Goal: Task Accomplishment & Management: Use online tool/utility

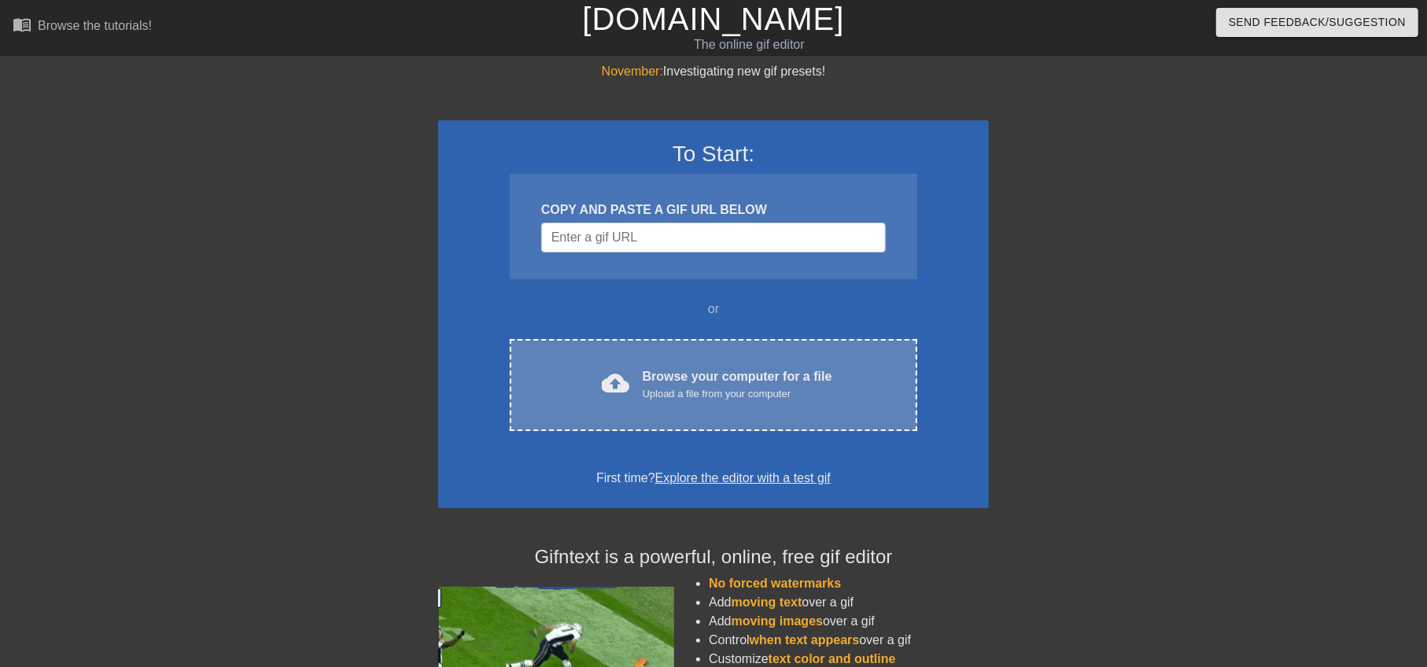
click at [702, 398] on div "Upload a file from your computer" at bounding box center [738, 394] width 190 height 16
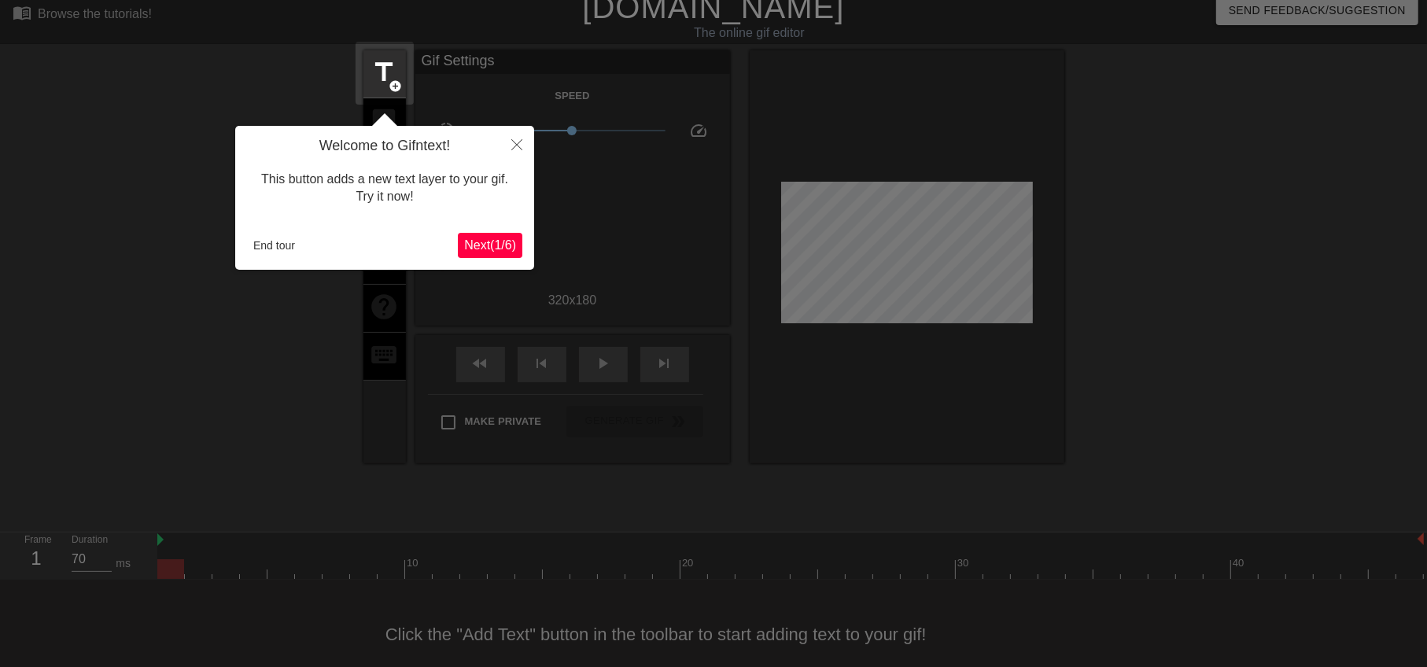
scroll to position [38, 0]
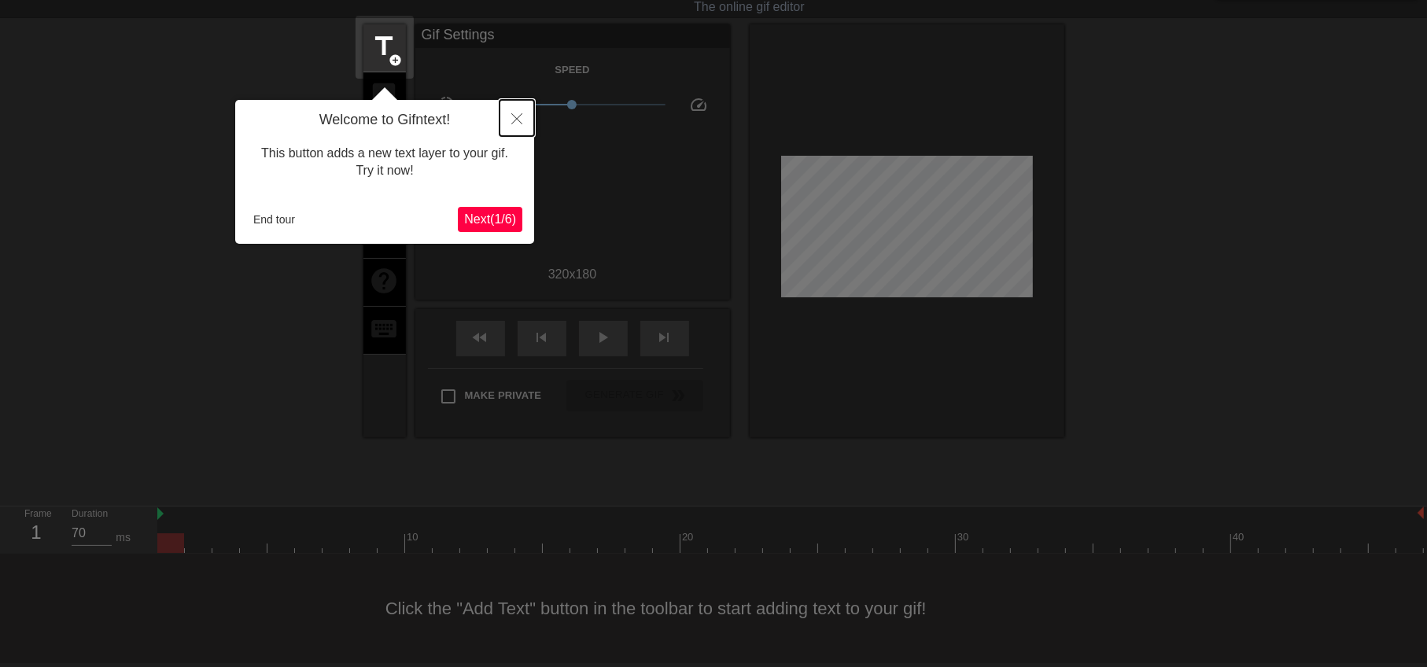
click at [521, 116] on icon "Close" at bounding box center [516, 118] width 11 height 11
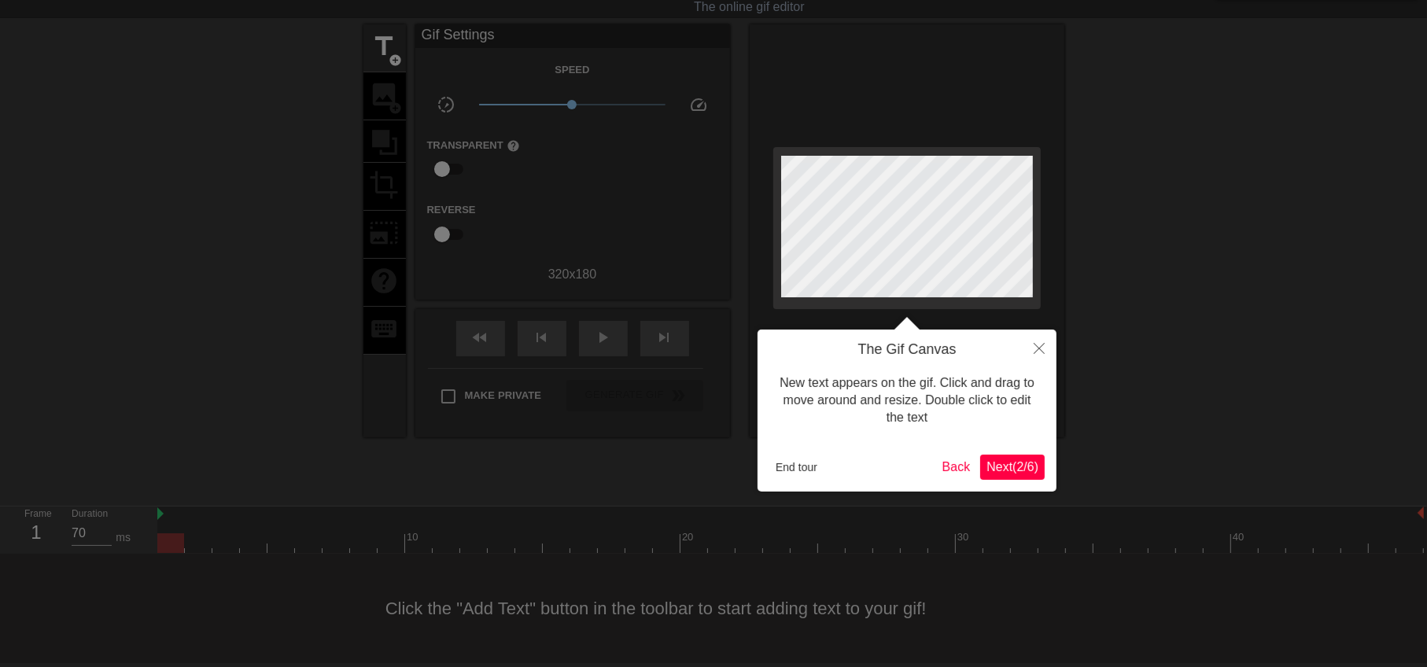
scroll to position [0, 0]
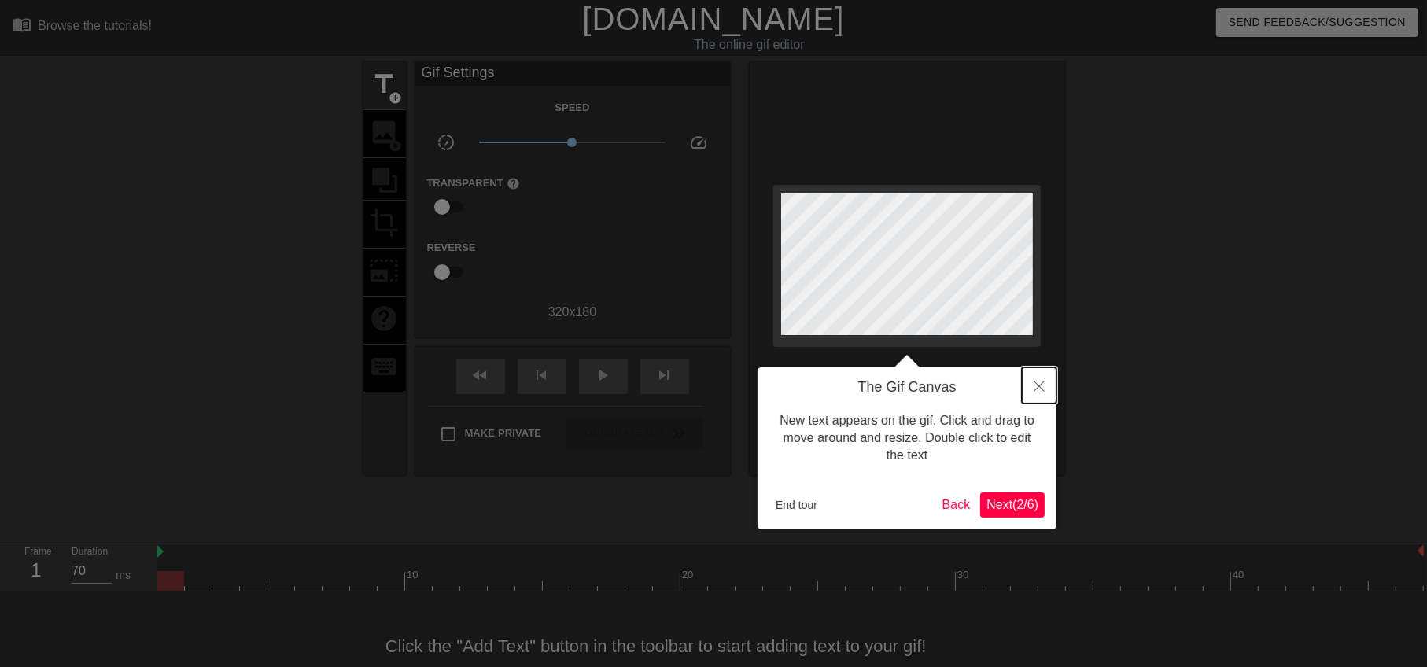
click at [1041, 385] on icon "Close" at bounding box center [1039, 386] width 11 height 11
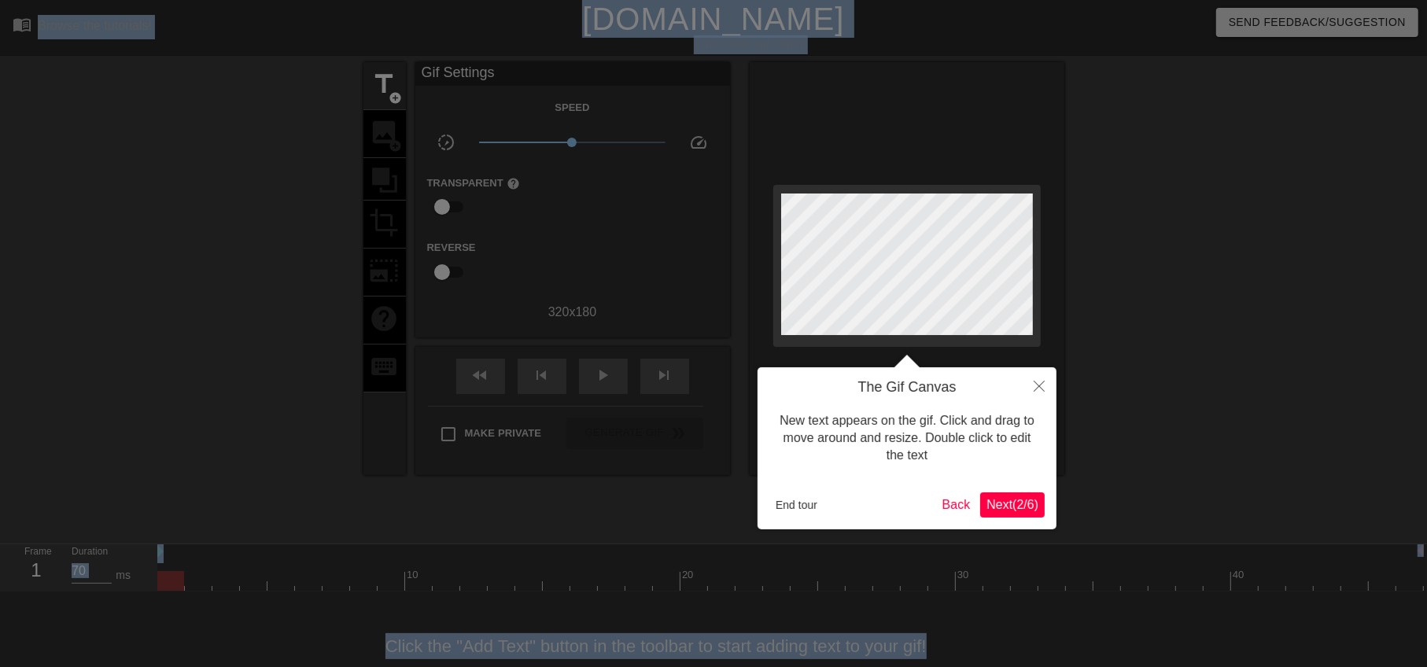
scroll to position [38, 0]
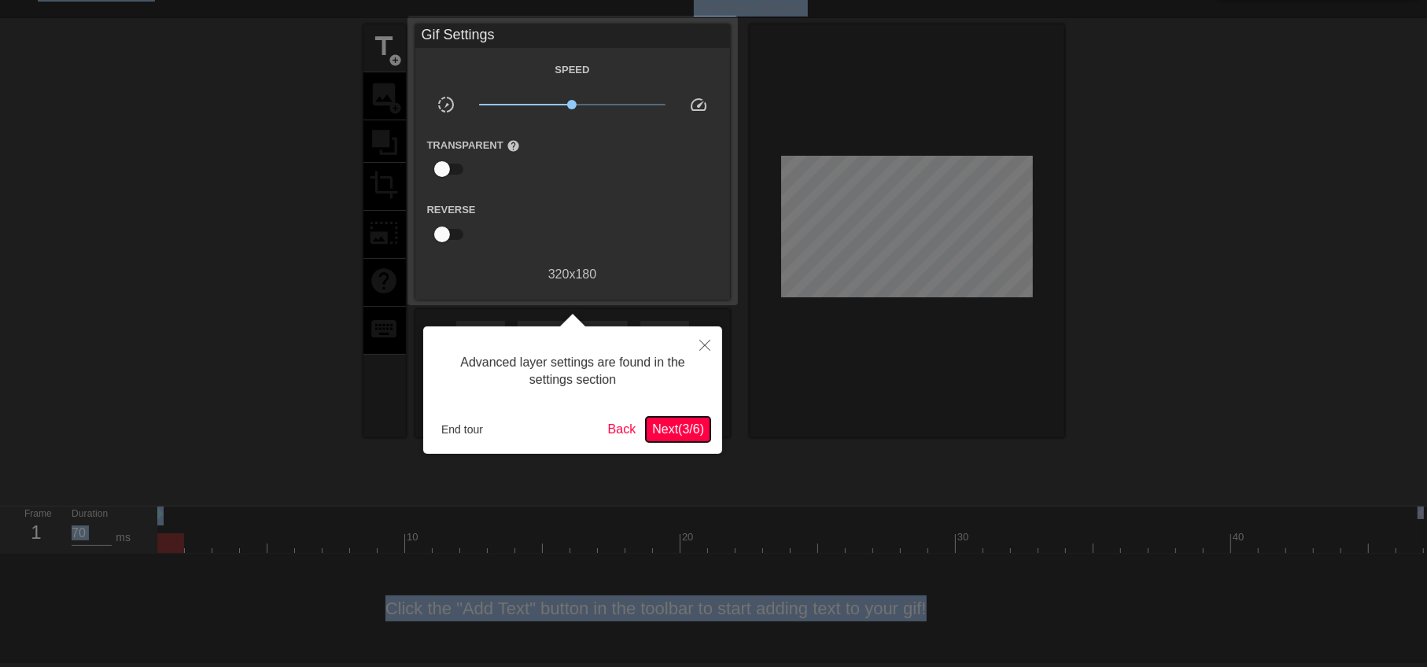
click at [666, 429] on span "Next ( 3 / 6 )" at bounding box center [678, 428] width 52 height 13
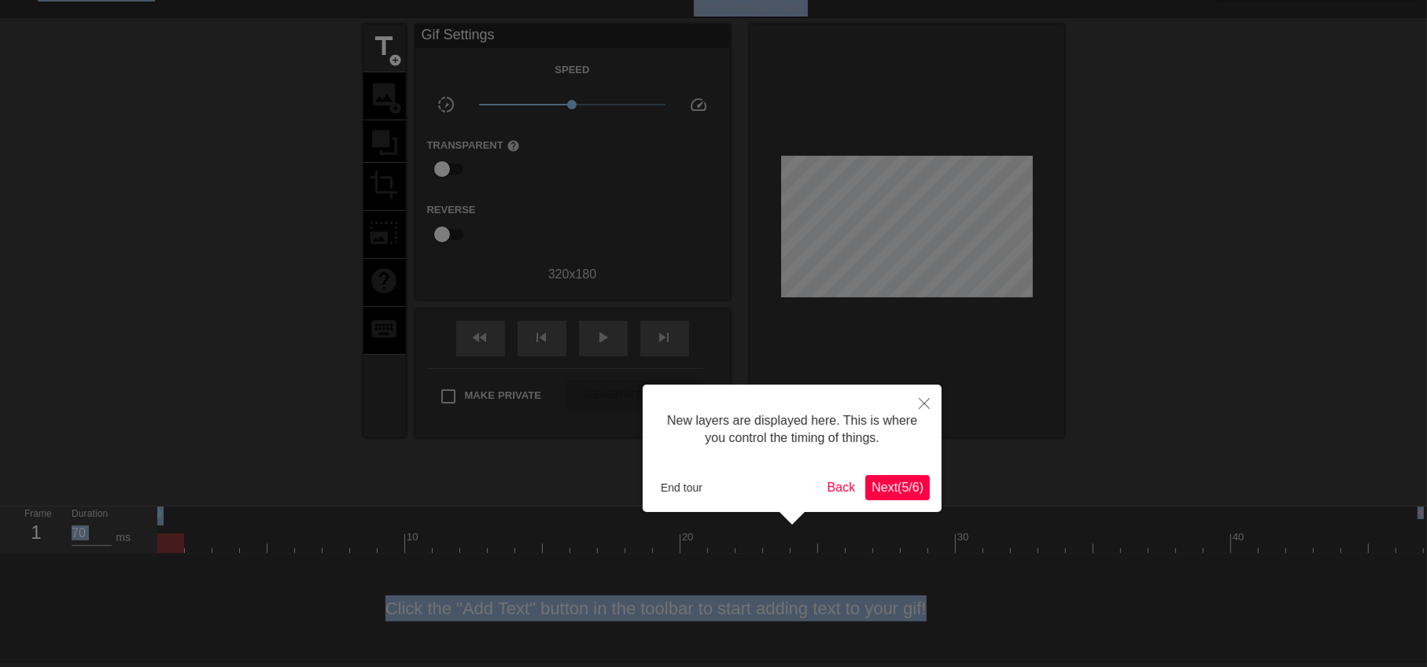
scroll to position [13, 0]
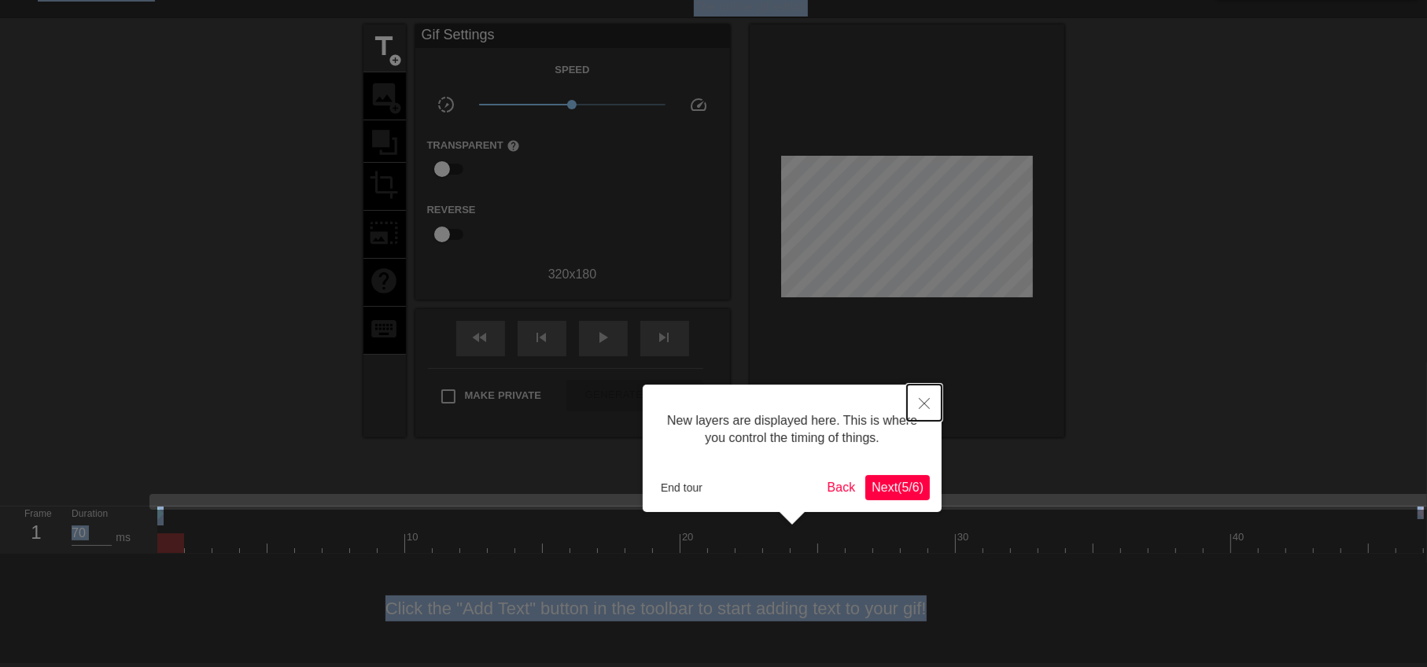
click at [925, 408] on icon "Close" at bounding box center [924, 403] width 11 height 11
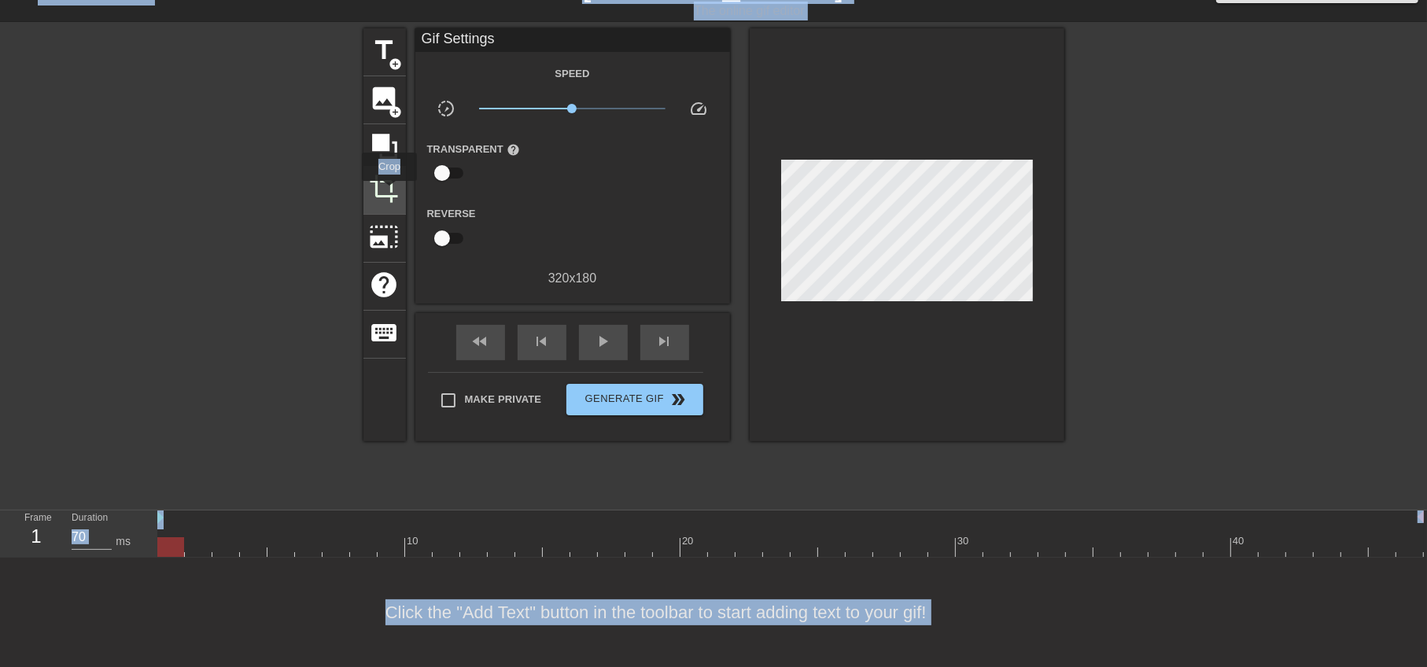
click at [386, 186] on span "crop" at bounding box center [385, 189] width 30 height 30
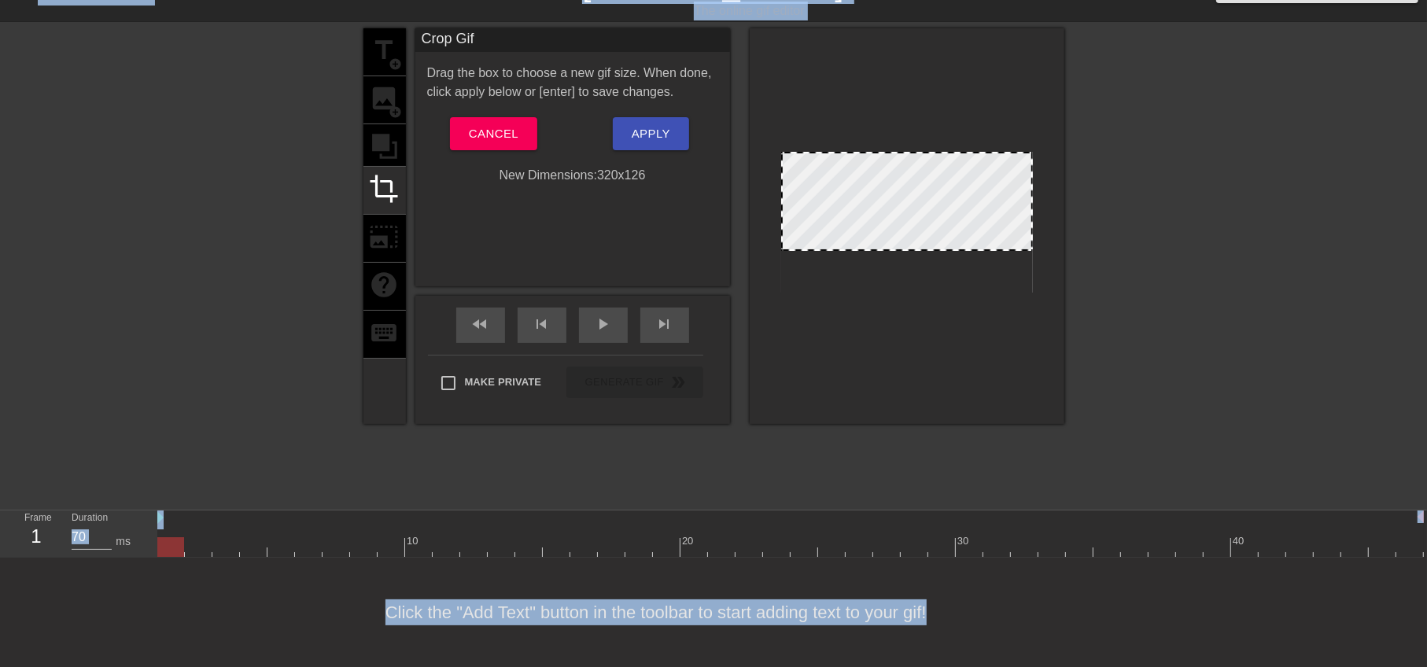
drag, startPoint x: 892, startPoint y: 284, endPoint x: 905, endPoint y: 241, distance: 44.3
drag, startPoint x: 781, startPoint y: 205, endPoint x: 849, endPoint y: 210, distance: 67.8
click at [849, 210] on div at bounding box center [850, 201] width 8 height 96
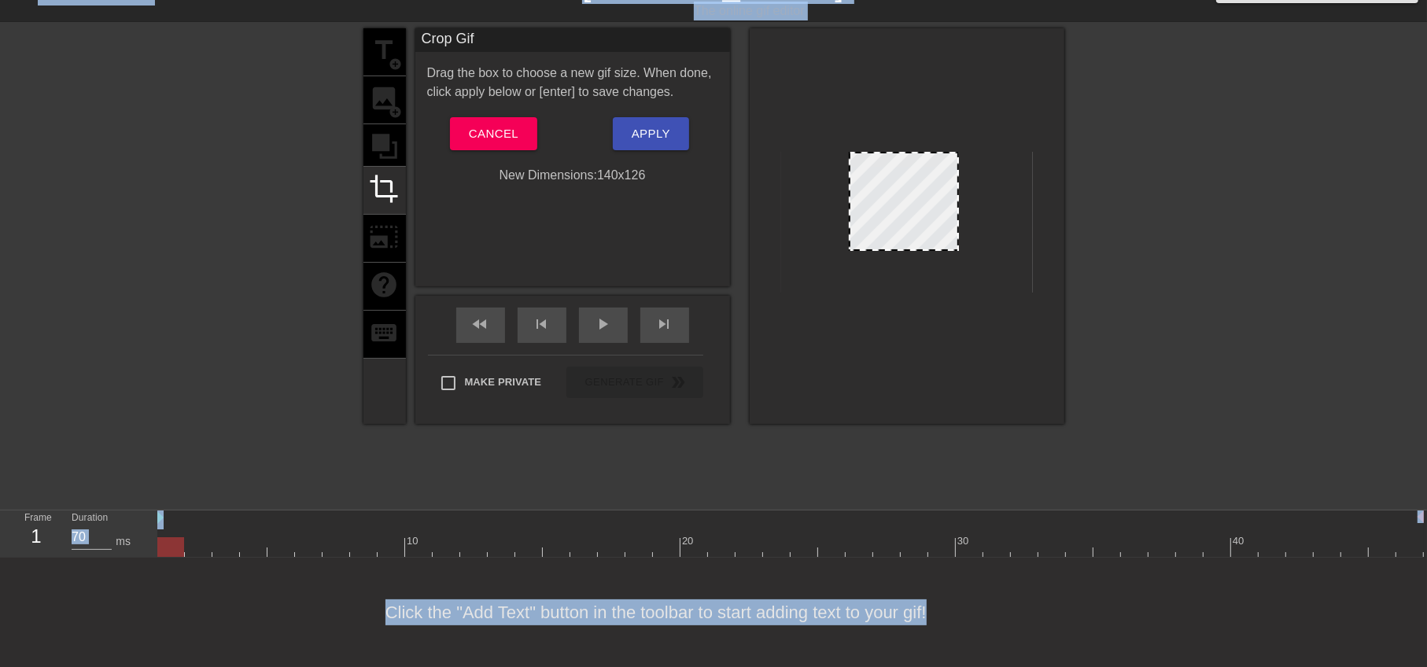
drag, startPoint x: 1030, startPoint y: 203, endPoint x: 956, endPoint y: 207, distance: 74.0
click at [898, 240] on div at bounding box center [903, 243] width 107 height 8
click at [668, 139] on span "Apply" at bounding box center [651, 133] width 39 height 20
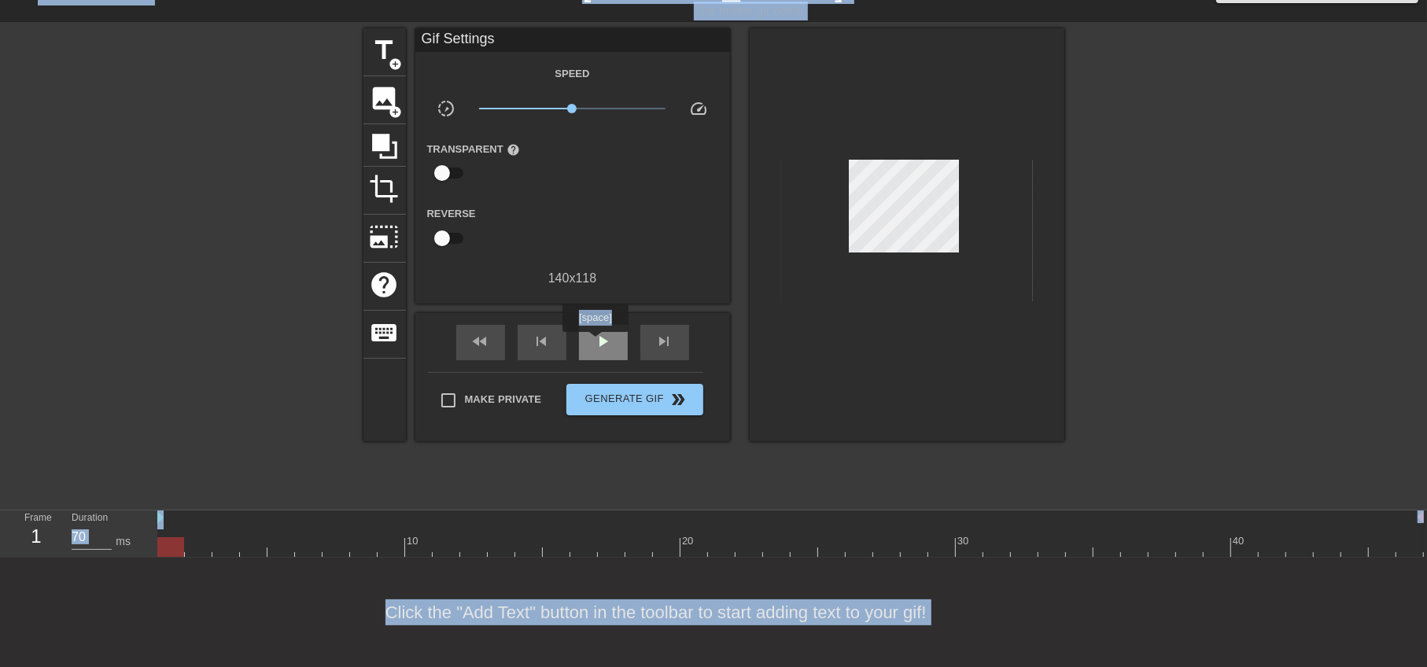
click at [595, 339] on span "play_arrow" at bounding box center [603, 341] width 19 height 19
click at [390, 44] on span "title" at bounding box center [385, 50] width 30 height 30
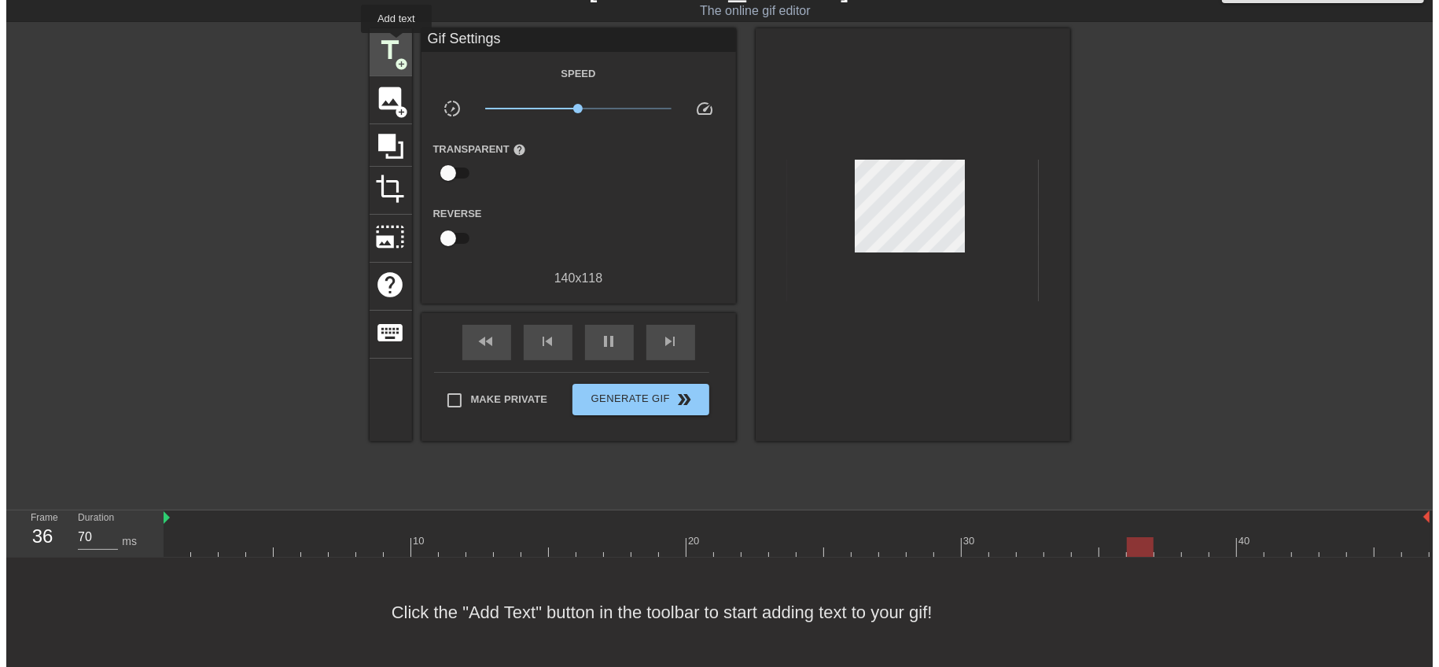
scroll to position [0, 0]
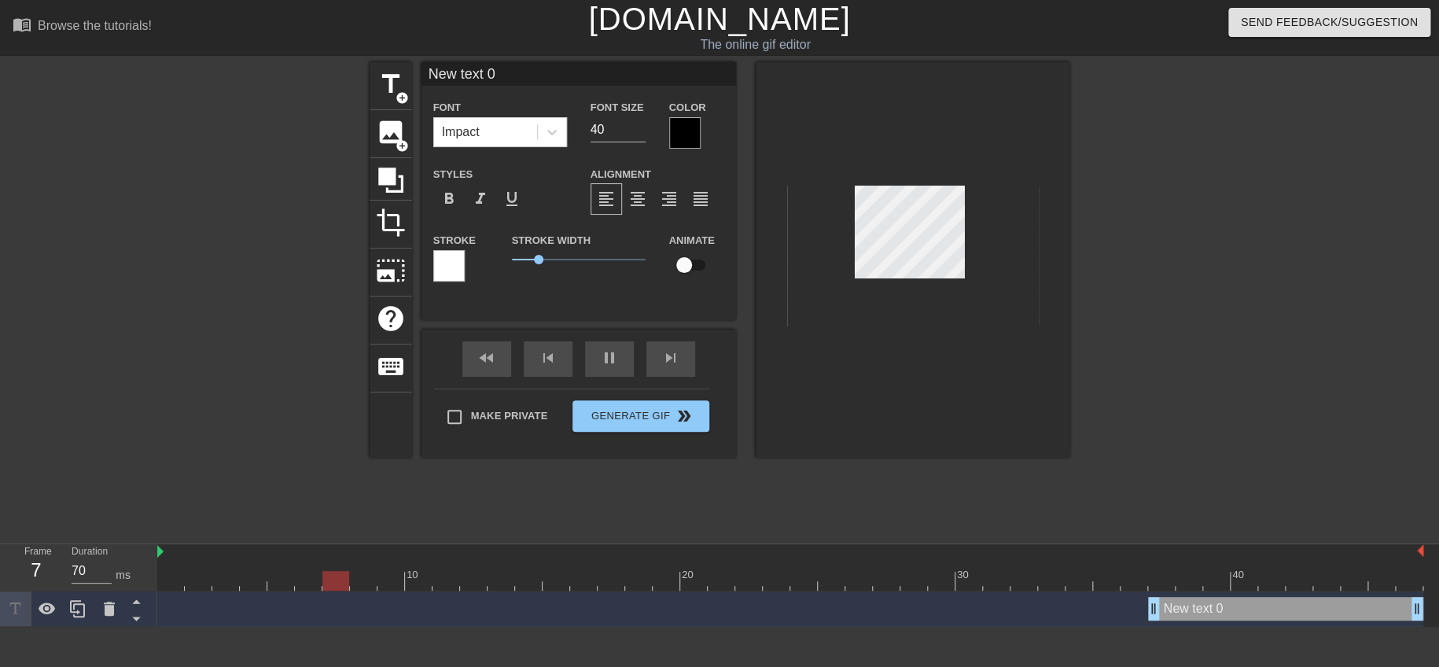
click at [690, 135] on div at bounding box center [684, 132] width 31 height 31
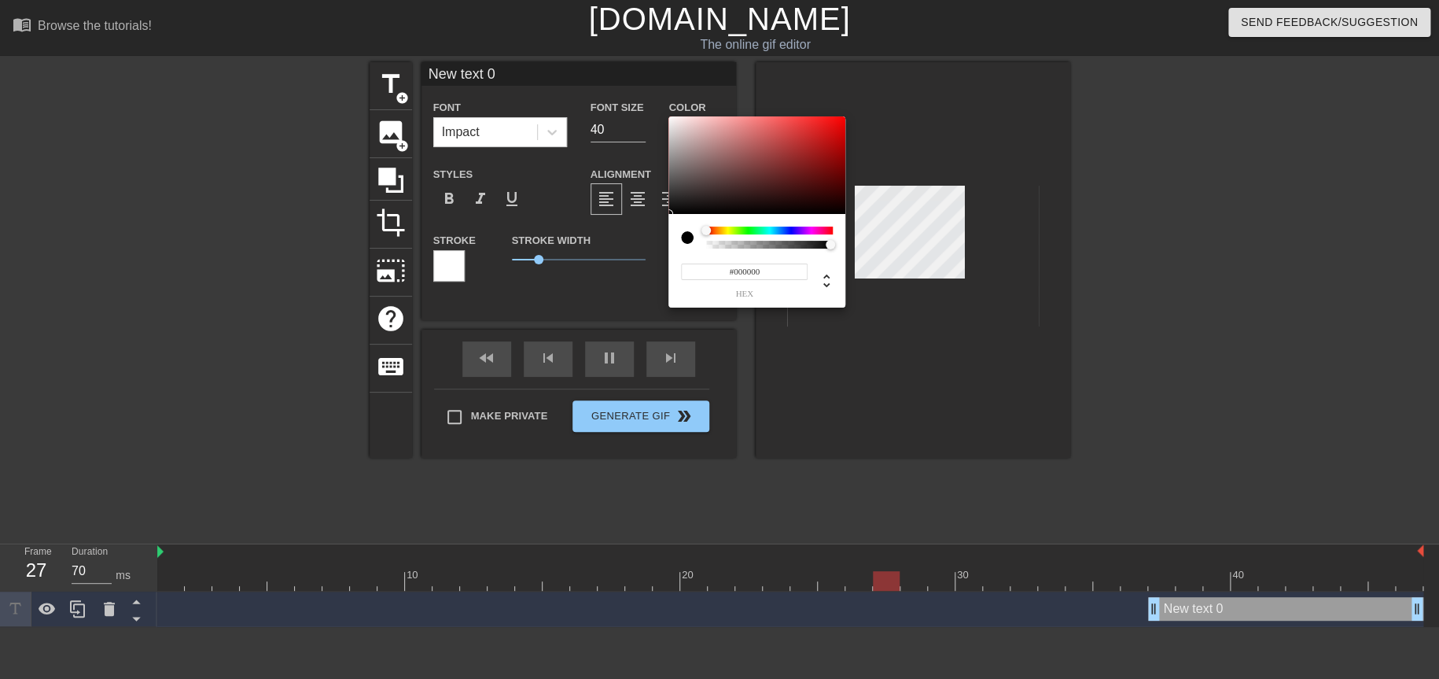
type input "#EF0C0C"
click at [837, 123] on div at bounding box center [757, 165] width 177 height 98
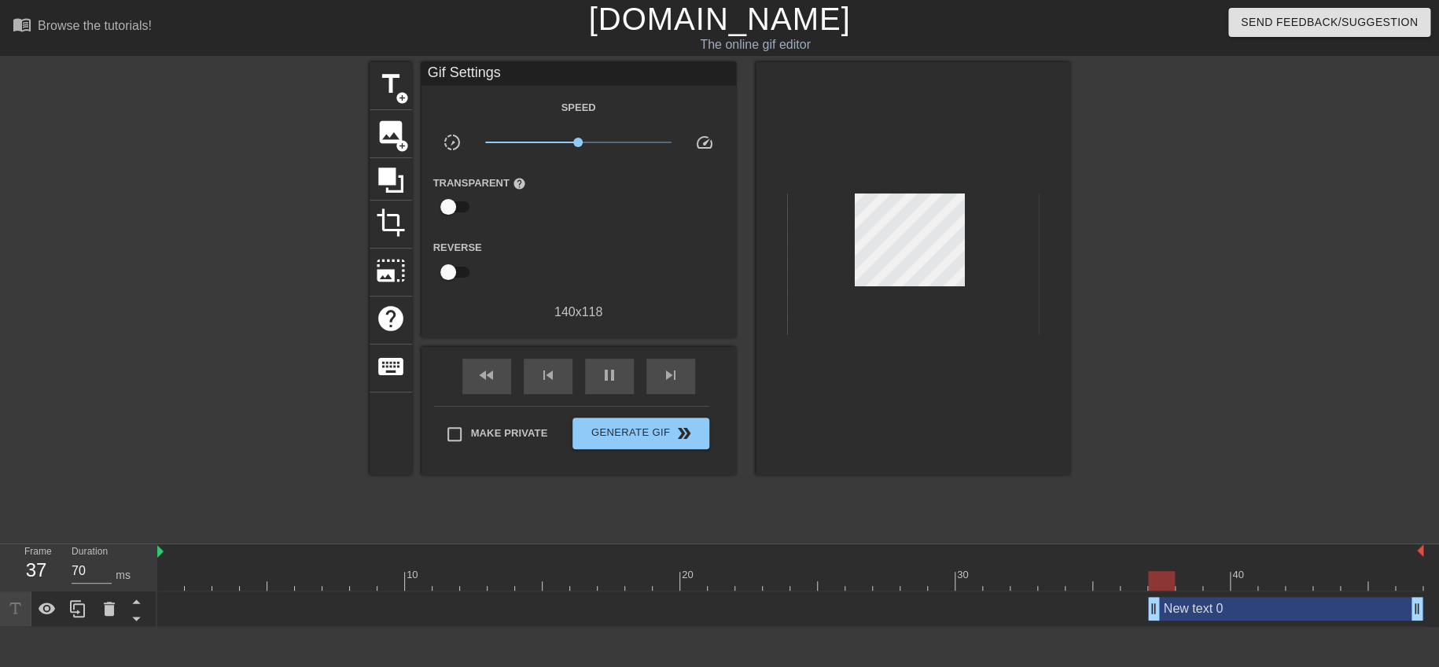
click at [1214, 603] on div "New text 0 drag_handle drag_handle" at bounding box center [1285, 609] width 275 height 24
click at [614, 378] on span "pause" at bounding box center [609, 375] width 19 height 19
click at [1228, 608] on div "New text 0 drag_handle drag_handle" at bounding box center [1285, 609] width 275 height 24
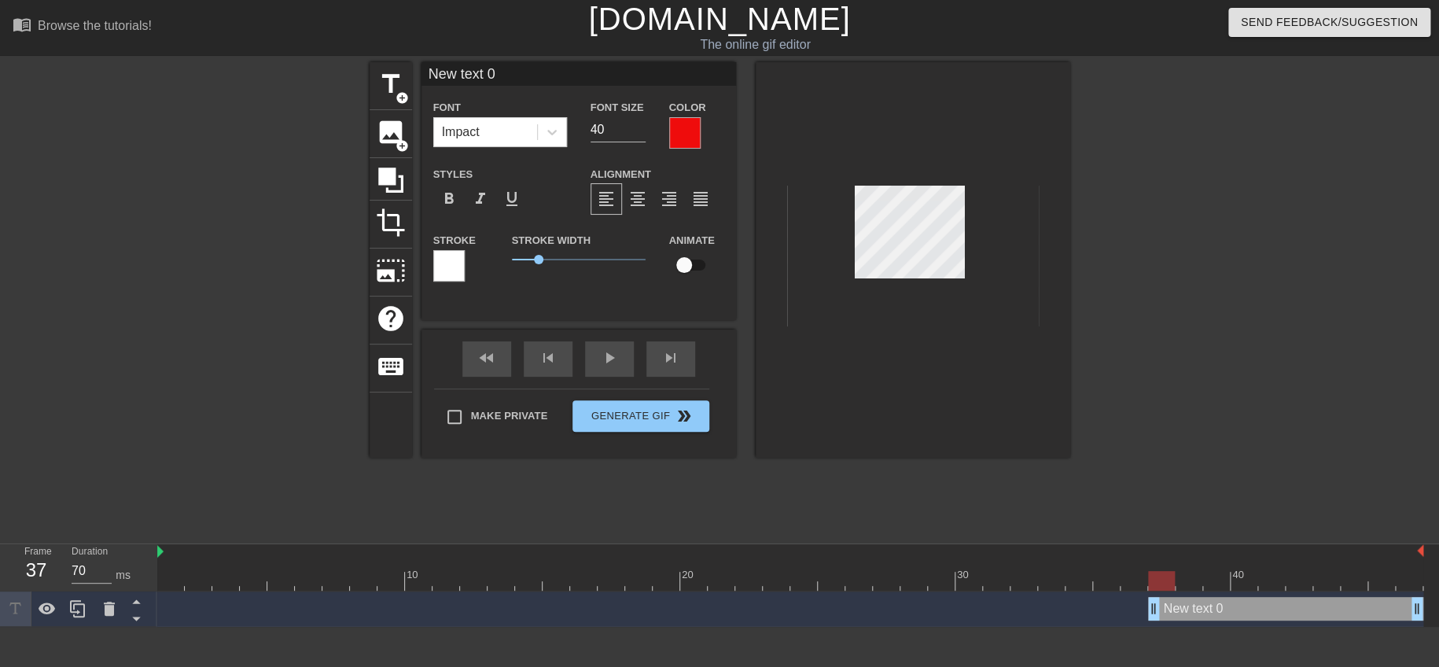
scroll to position [2, 3]
click at [1142, 241] on div "title add_circle image add_circle crop photo_size_select_large help keyboard Ne…" at bounding box center [719, 298] width 1439 height 472
type input "New"
type textarea "New"
type input "Ne"
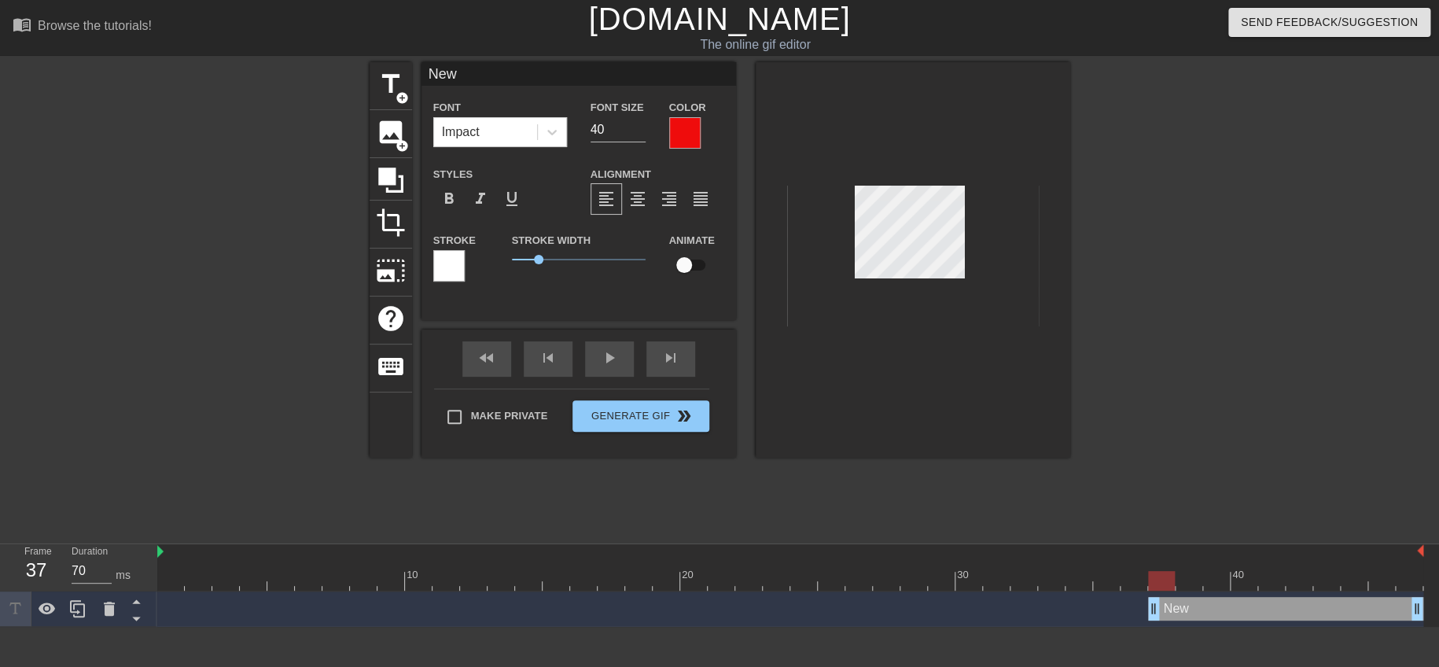
type textarea "Ne"
type input "N"
type textarea "N"
type input "W"
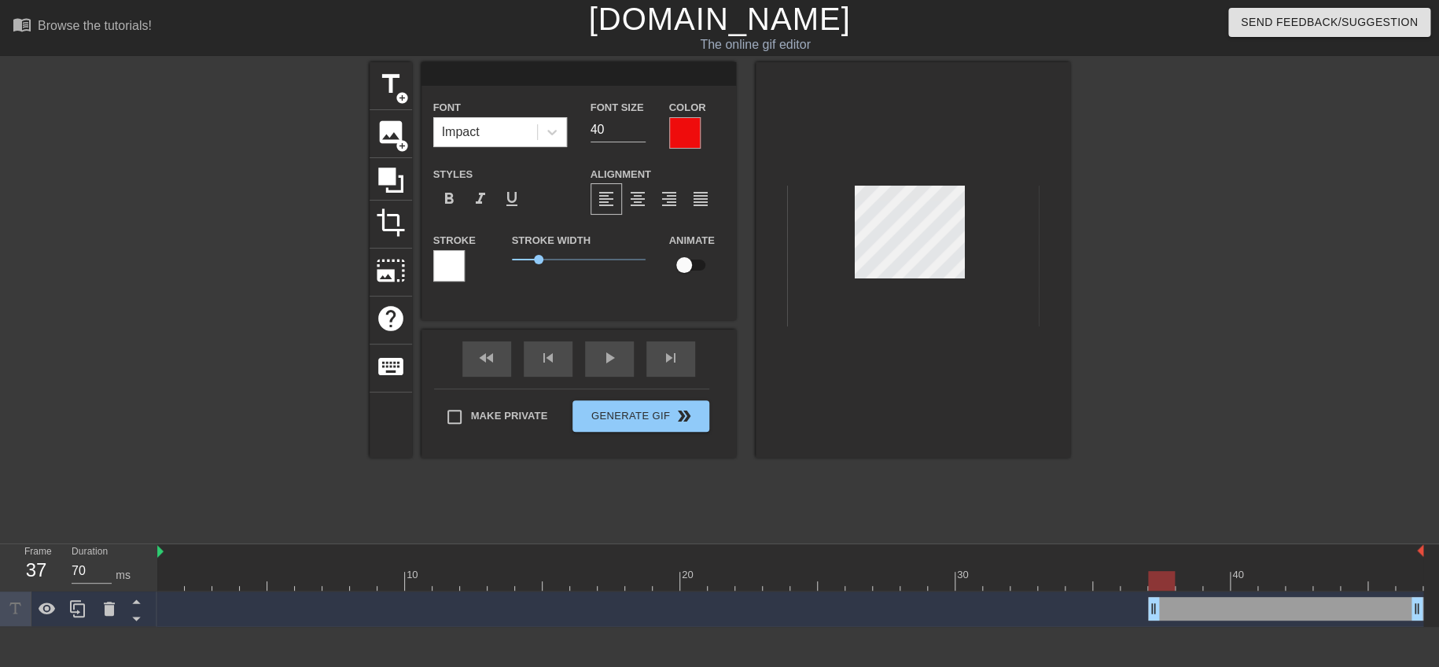
type textarea "W"
type input "Wj"
type textarea "Wj"
type input "Wj/"
type textarea "Wj/"
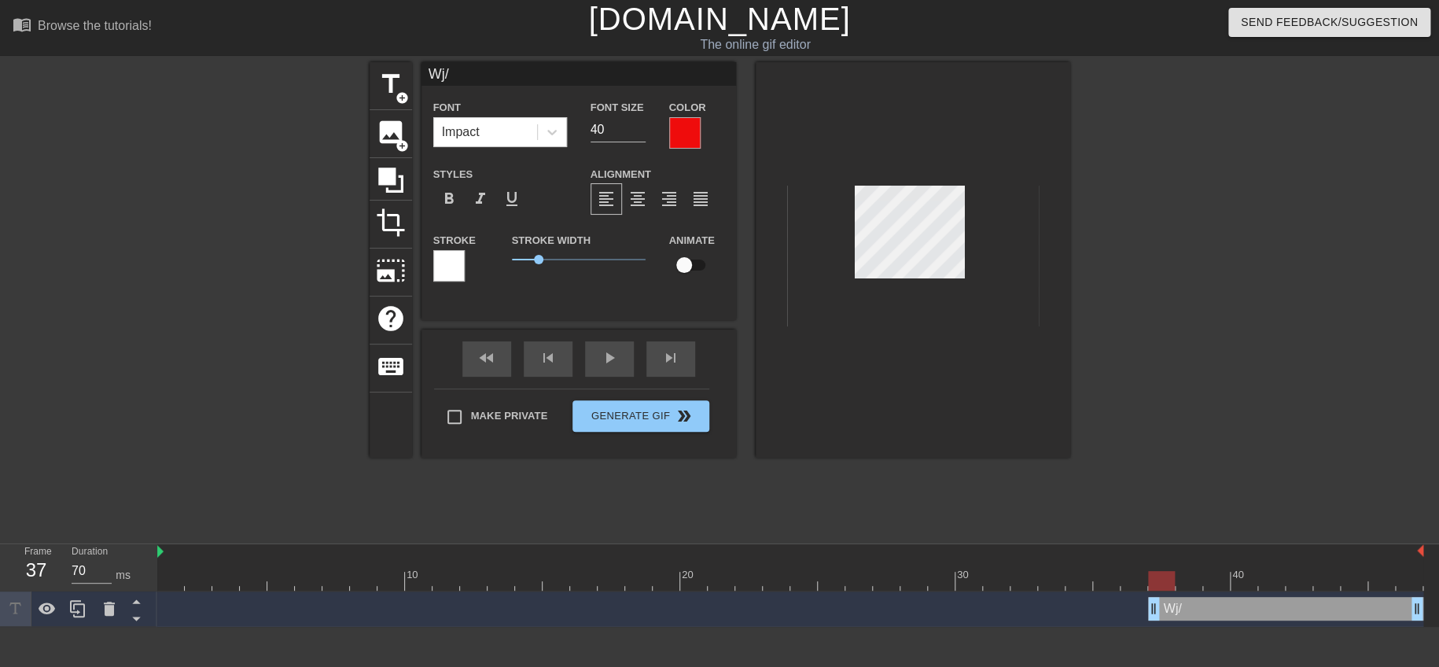
type input "Wj"
type textarea "Wj"
type input "W"
type textarea "W"
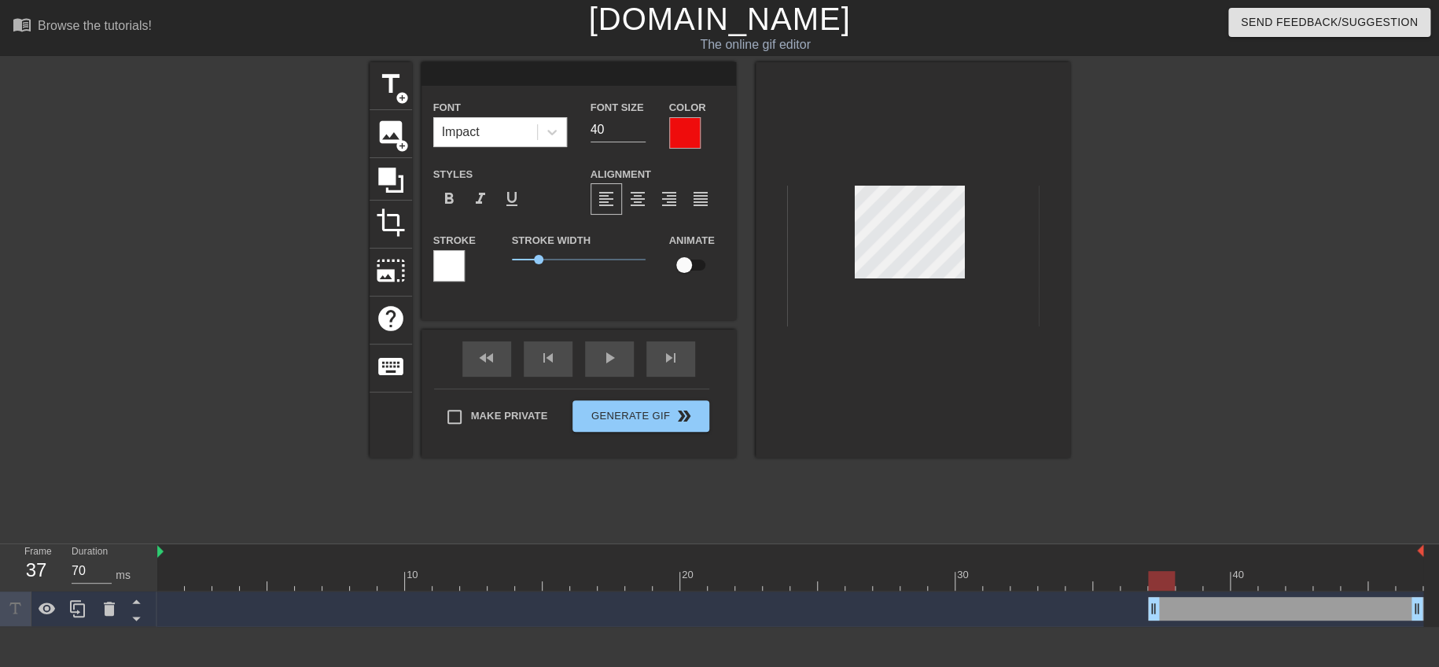
type input "ㄎ"
type textarea "ㄎ"
type input "ㄎㄢ"
type textarea "ㄎㄢ"
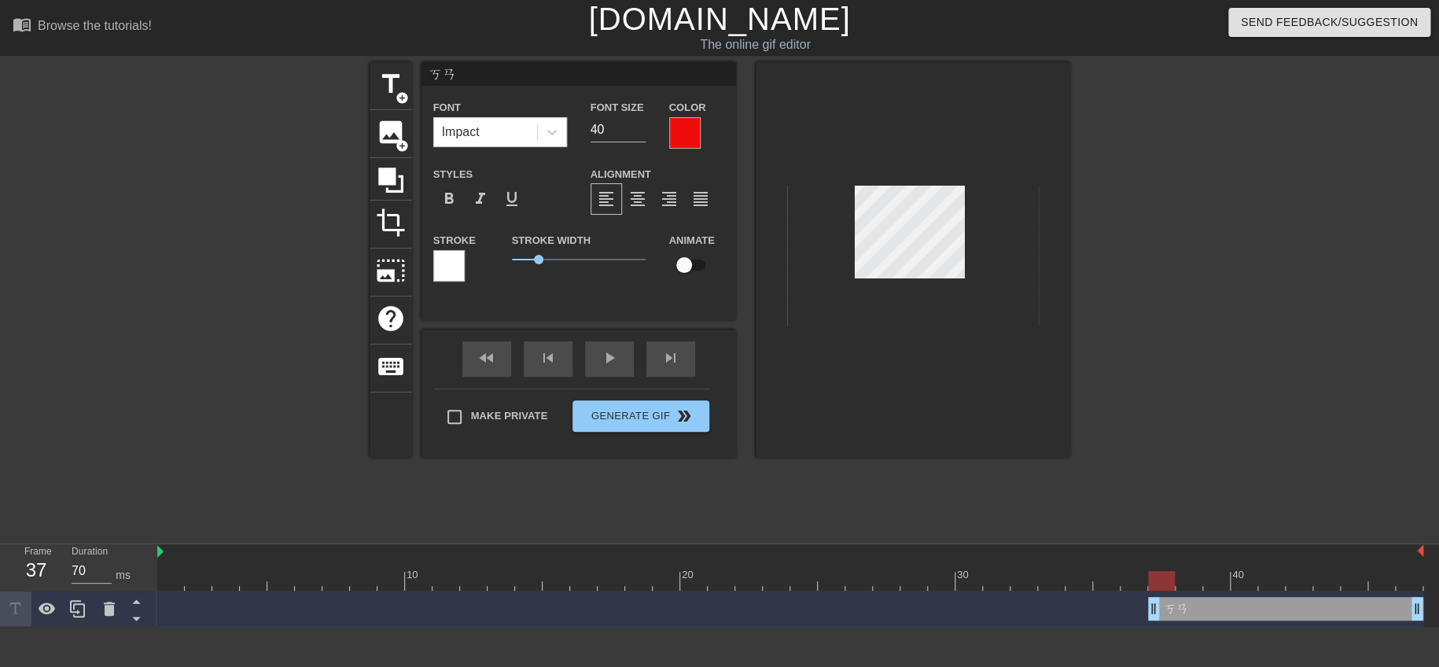
type input "ㄎㄜ"
type textarea "ㄎㄜ"
type input "W"
type textarea "W"
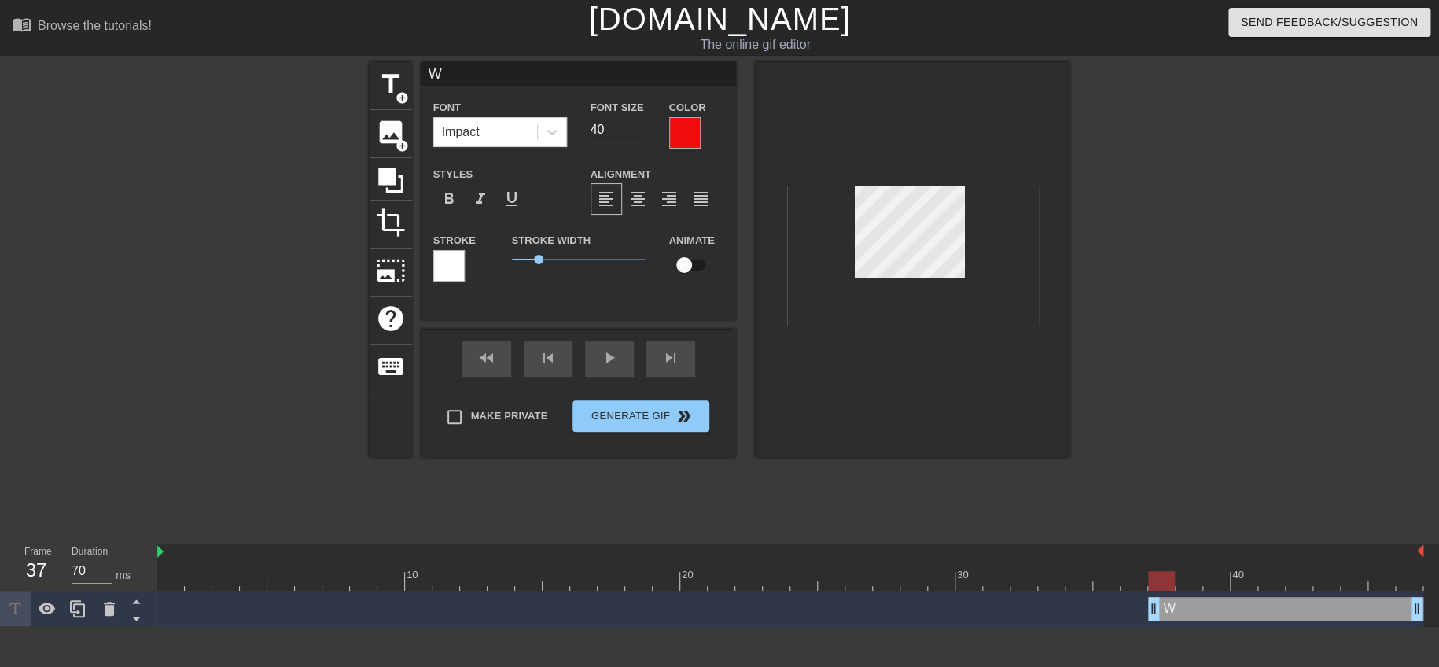
paste textarea "看懂嗎(W)"
type input "看懂嗎(W)W"
type textarea "看懂嗎(W)W"
type input "看懂嗎(W)"
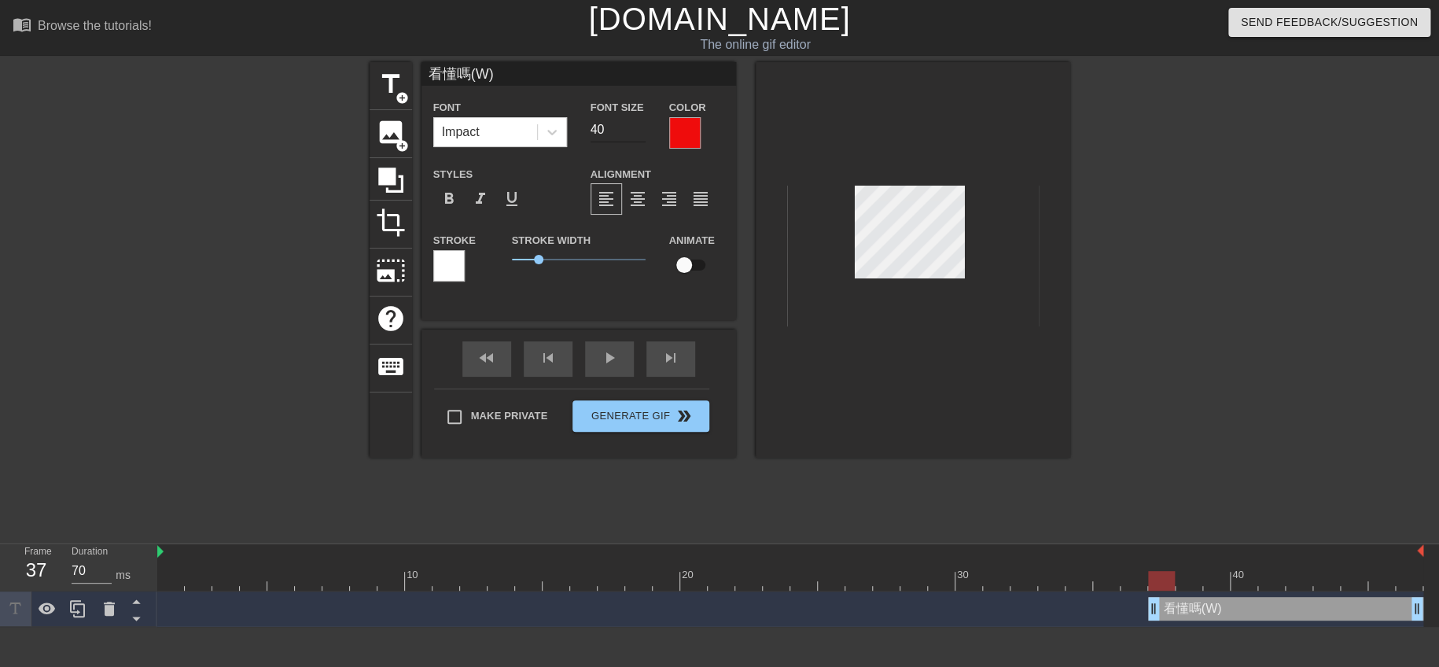
type textarea "看懂嗎(W)"
click at [641, 133] on input "39" at bounding box center [618, 129] width 55 height 25
click at [641, 133] on input "38" at bounding box center [618, 129] width 55 height 25
click at [641, 133] on input "37" at bounding box center [618, 129] width 55 height 25
click at [641, 133] on input "36" at bounding box center [618, 129] width 55 height 25
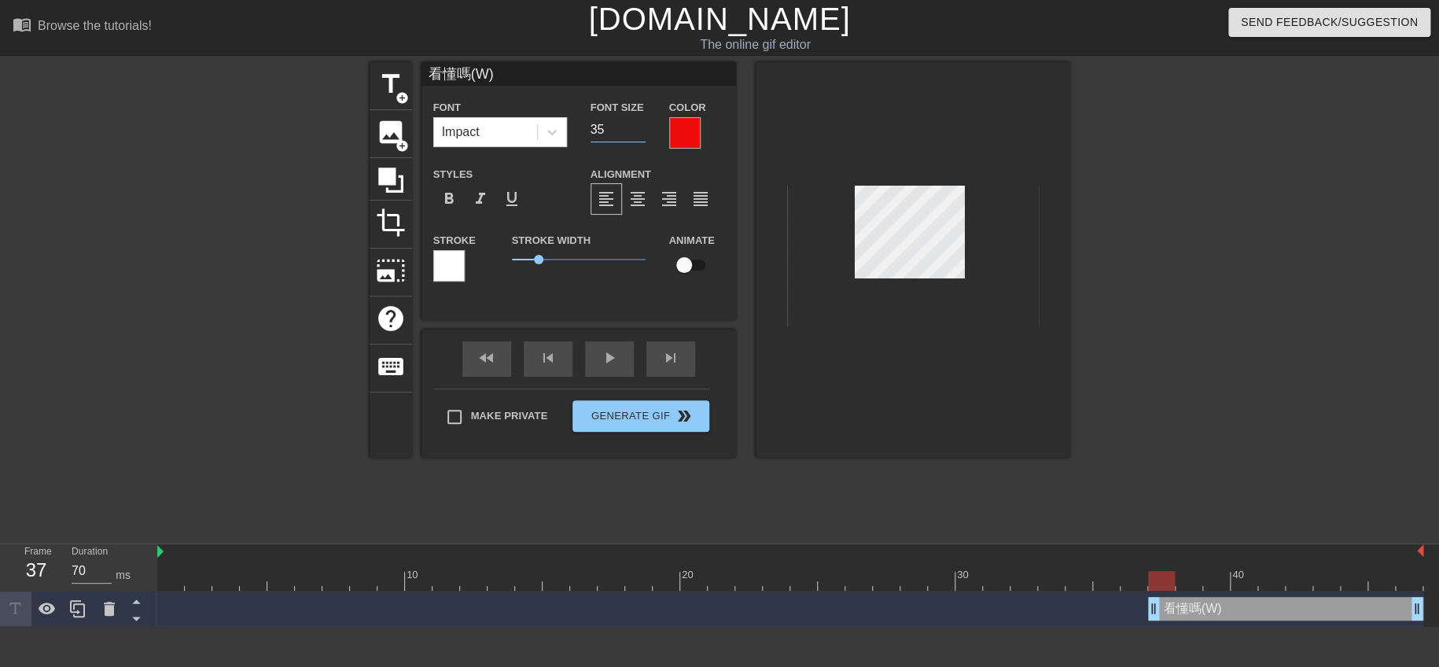
click at [641, 133] on input "35" at bounding box center [618, 129] width 55 height 25
click at [641, 133] on input "34" at bounding box center [618, 129] width 55 height 25
click at [641, 133] on input "33" at bounding box center [618, 129] width 55 height 25
click at [641, 133] on input "32" at bounding box center [618, 129] width 55 height 25
click at [641, 133] on input "31" at bounding box center [618, 129] width 55 height 25
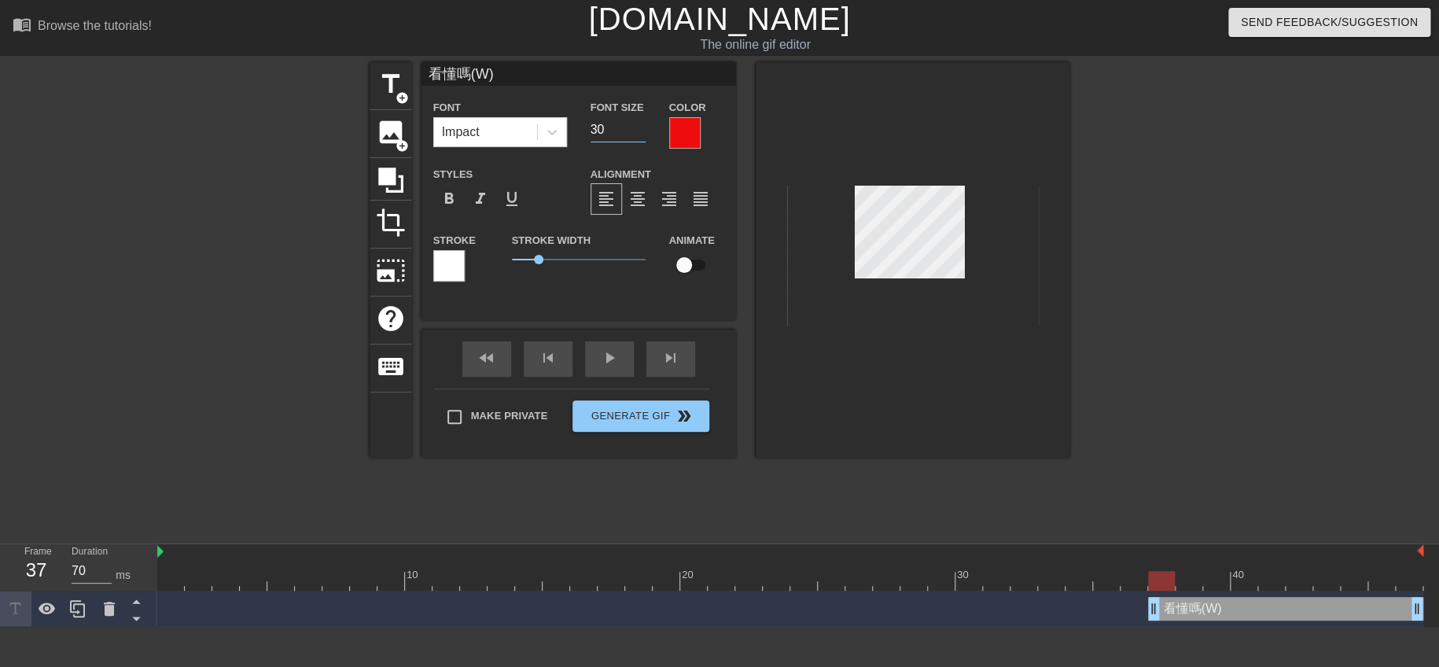
click at [641, 133] on input "30" at bounding box center [618, 129] width 55 height 25
click at [641, 134] on input "29" at bounding box center [618, 129] width 55 height 25
type input "28"
click at [641, 134] on input "28" at bounding box center [618, 129] width 55 height 25
click at [448, 197] on span "format_bold" at bounding box center [449, 199] width 19 height 19
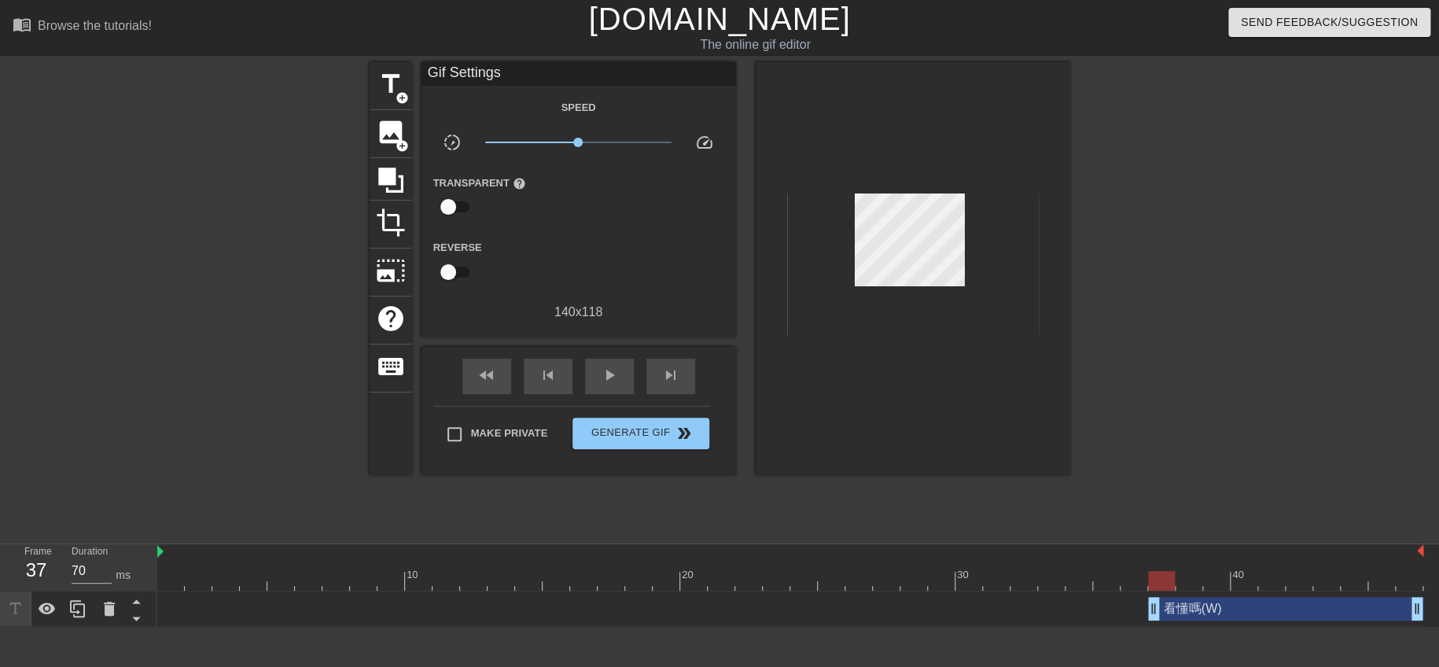
click at [820, 391] on div at bounding box center [913, 268] width 315 height 413
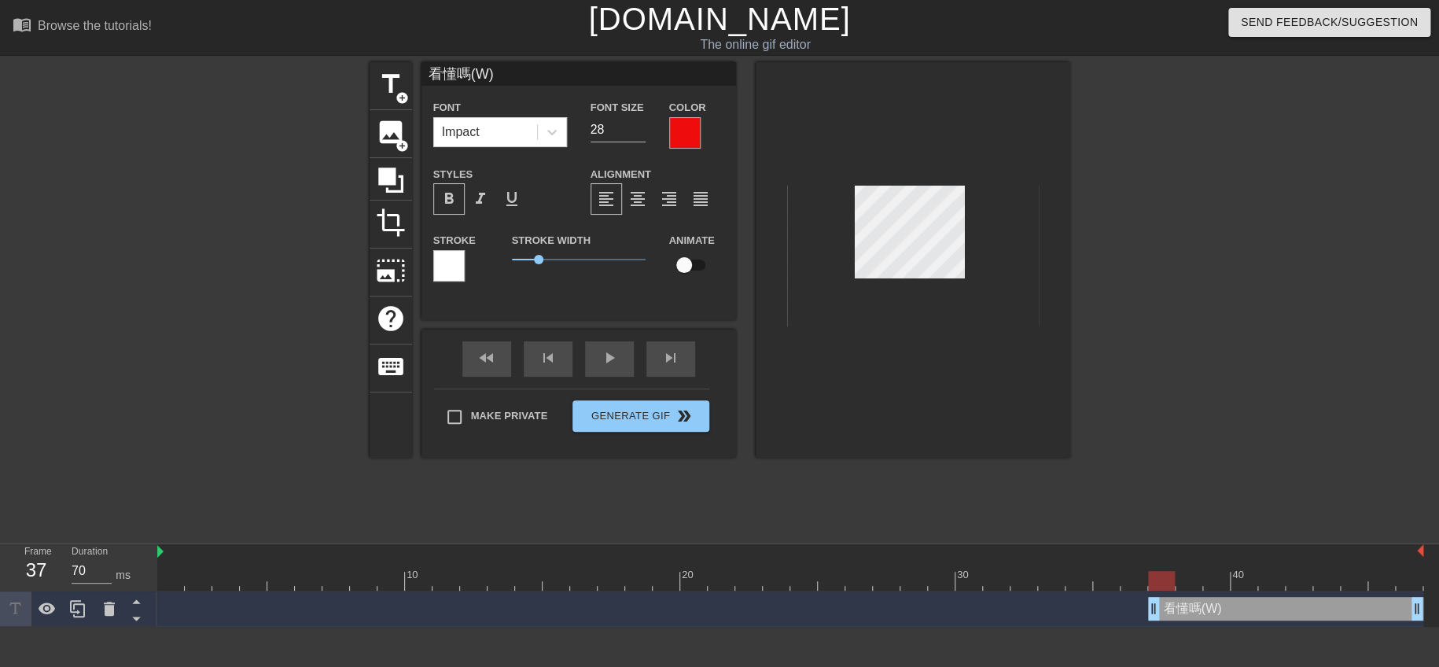
scroll to position [2, 4]
type input "看懂嗎("
type textarea "看懂嗎("
type input "看懂嗎"
type textarea "看懂嗎"
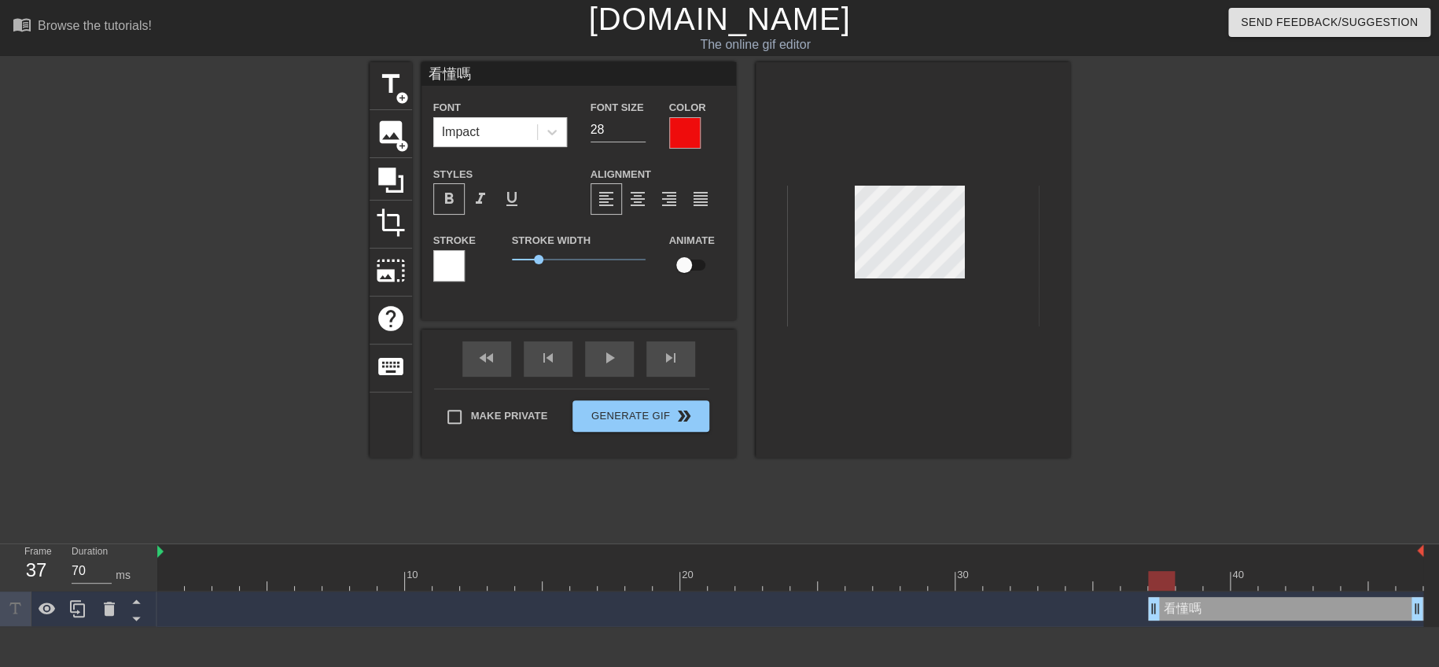
scroll to position [2, 3]
click at [850, 358] on div at bounding box center [913, 260] width 315 height 396
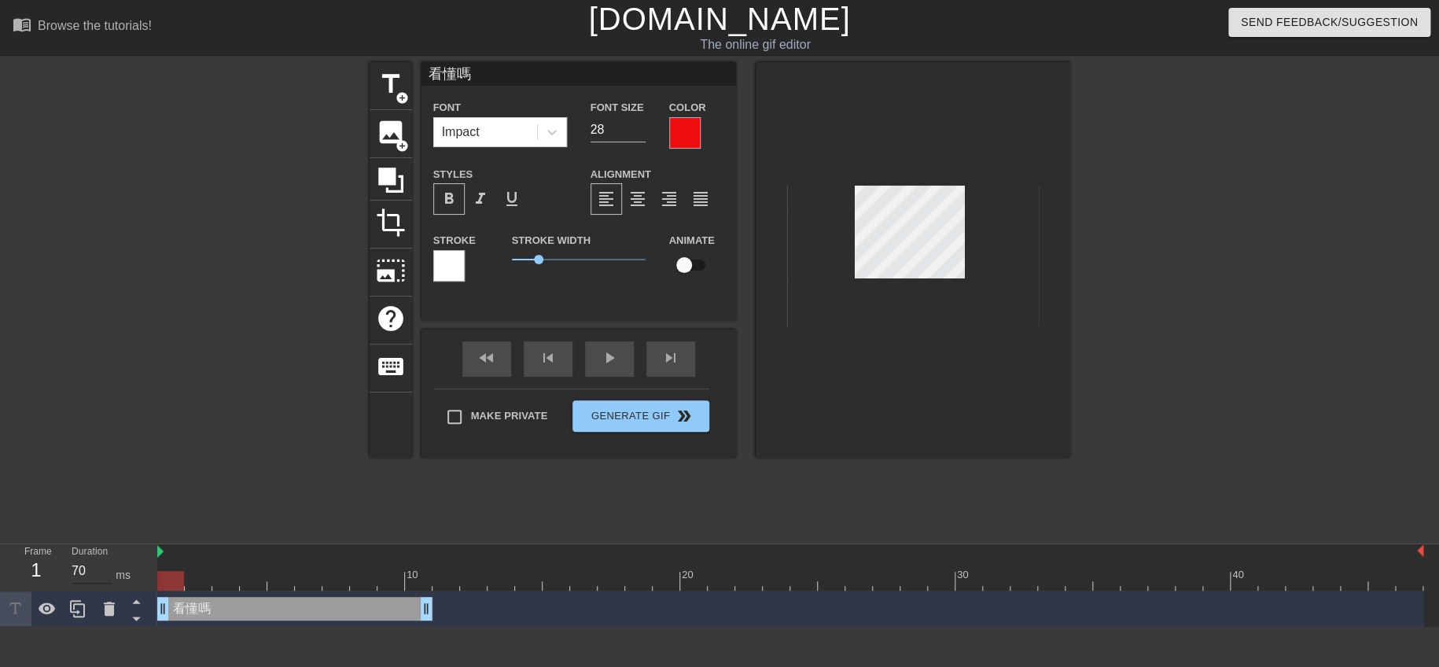
drag, startPoint x: 1214, startPoint y: 614, endPoint x: 98, endPoint y: 579, distance: 1117.5
click at [98, 579] on div "Frame 1 Duration 70 ms 10 20 30 40 看懂嗎 drag_handle drag_handle" at bounding box center [719, 585] width 1439 height 83
click at [396, 91] on span "add_circle" at bounding box center [402, 97] width 13 height 13
type input "New text 1"
type input "40"
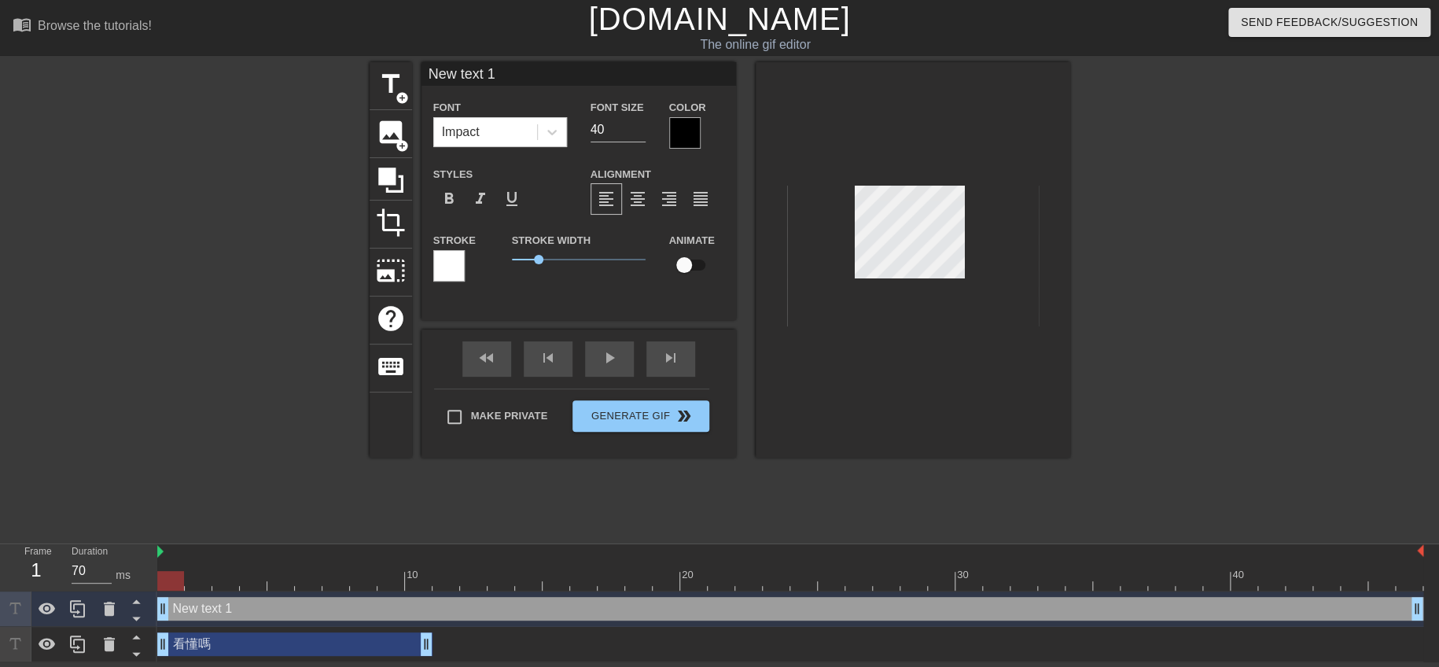
click at [678, 131] on div at bounding box center [684, 132] width 31 height 31
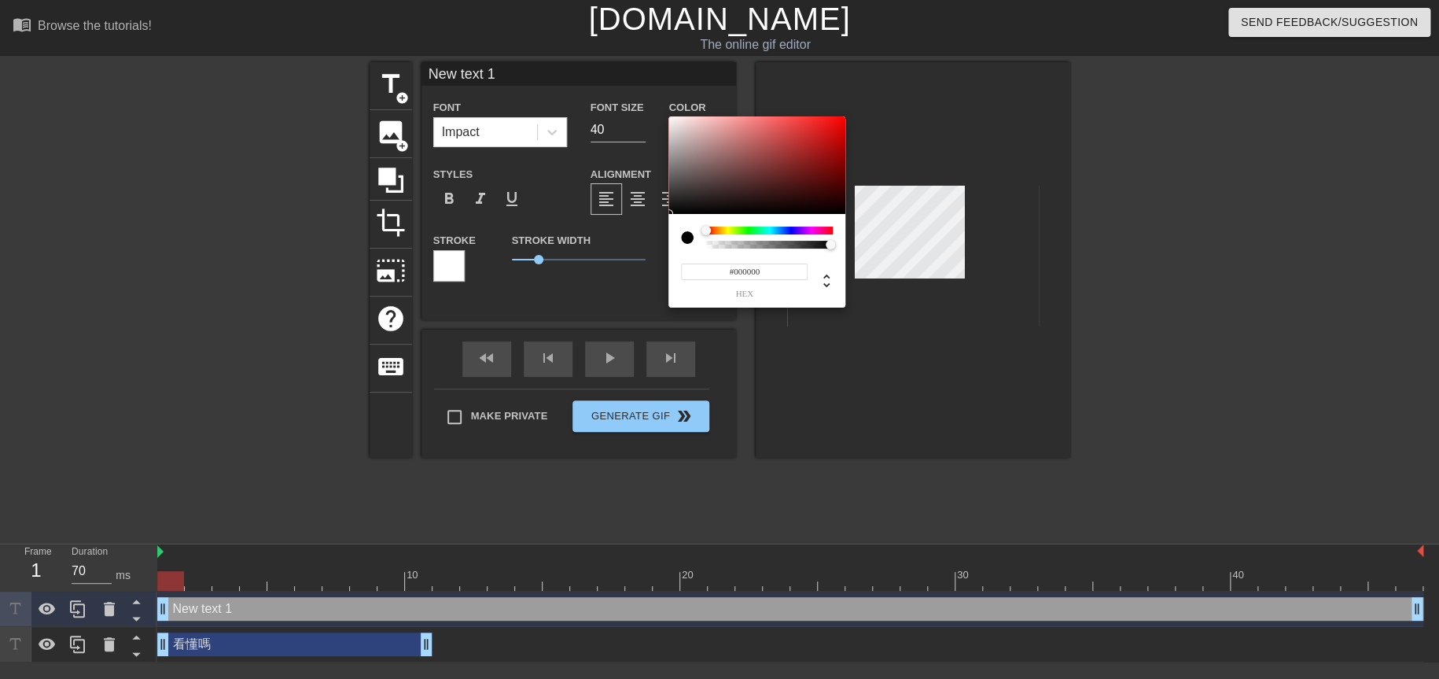
type input "#E70E0E"
click at [835, 126] on div at bounding box center [757, 165] width 177 height 98
click at [835, 126] on div at bounding box center [835, 125] width 9 height 9
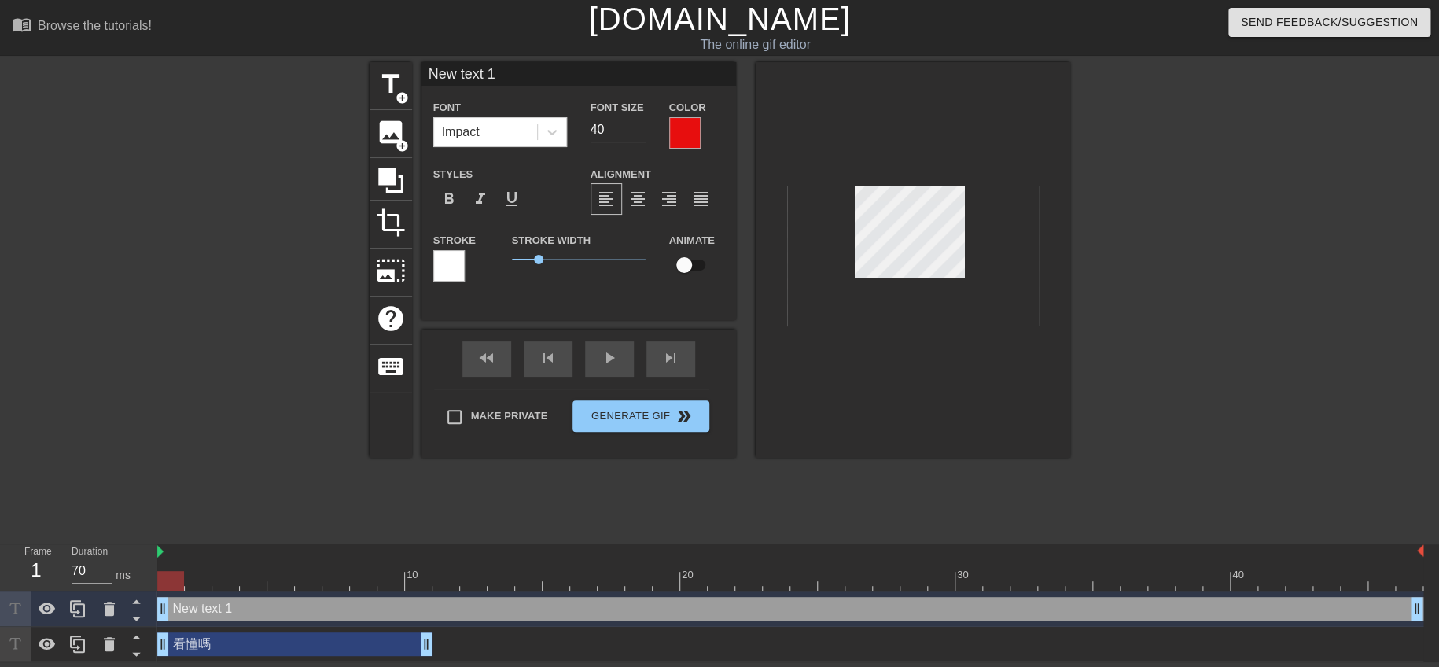
scroll to position [2, 2]
drag, startPoint x: 912, startPoint y: 234, endPoint x: 1122, endPoint y: 258, distance: 211.3
click at [1122, 258] on div "title add_circle image add_circle crop photo_size_select_large help keyboard Ne…" at bounding box center [719, 298] width 1439 height 472
type input "NeW"
type textarea "NeW"
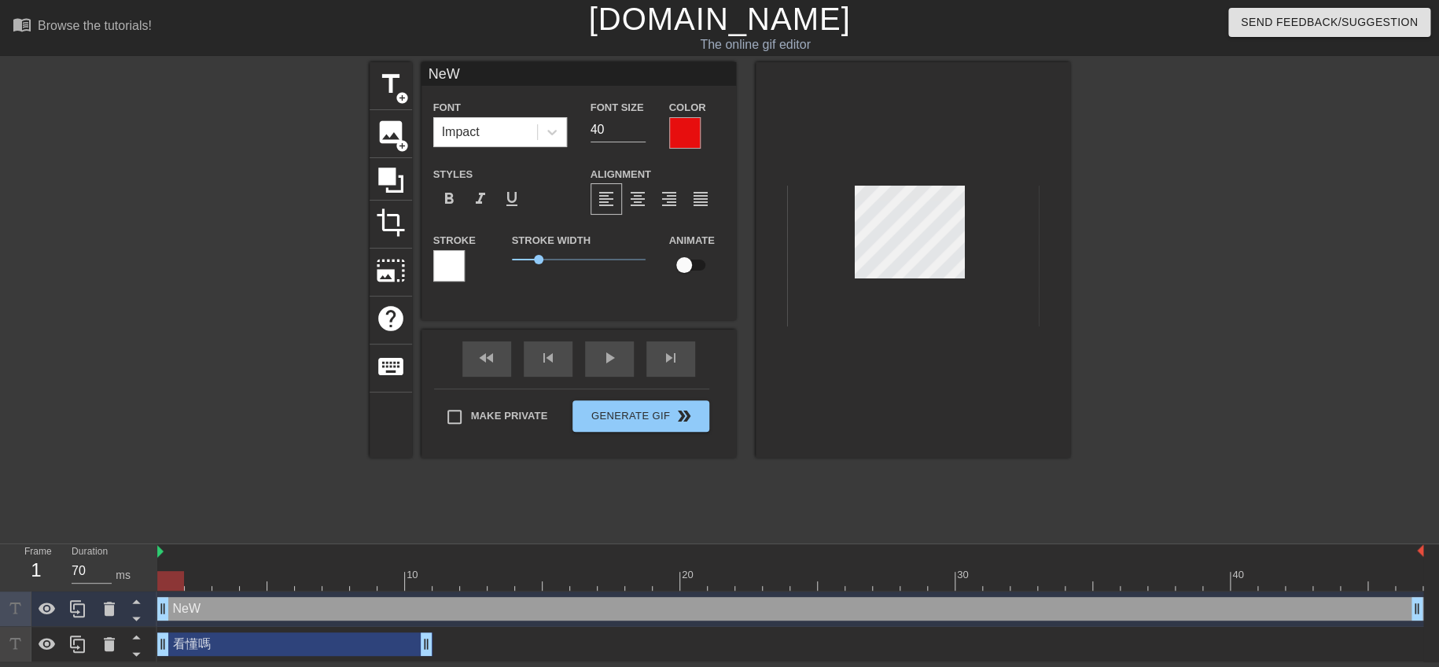
type input "W"
type textarea "W"
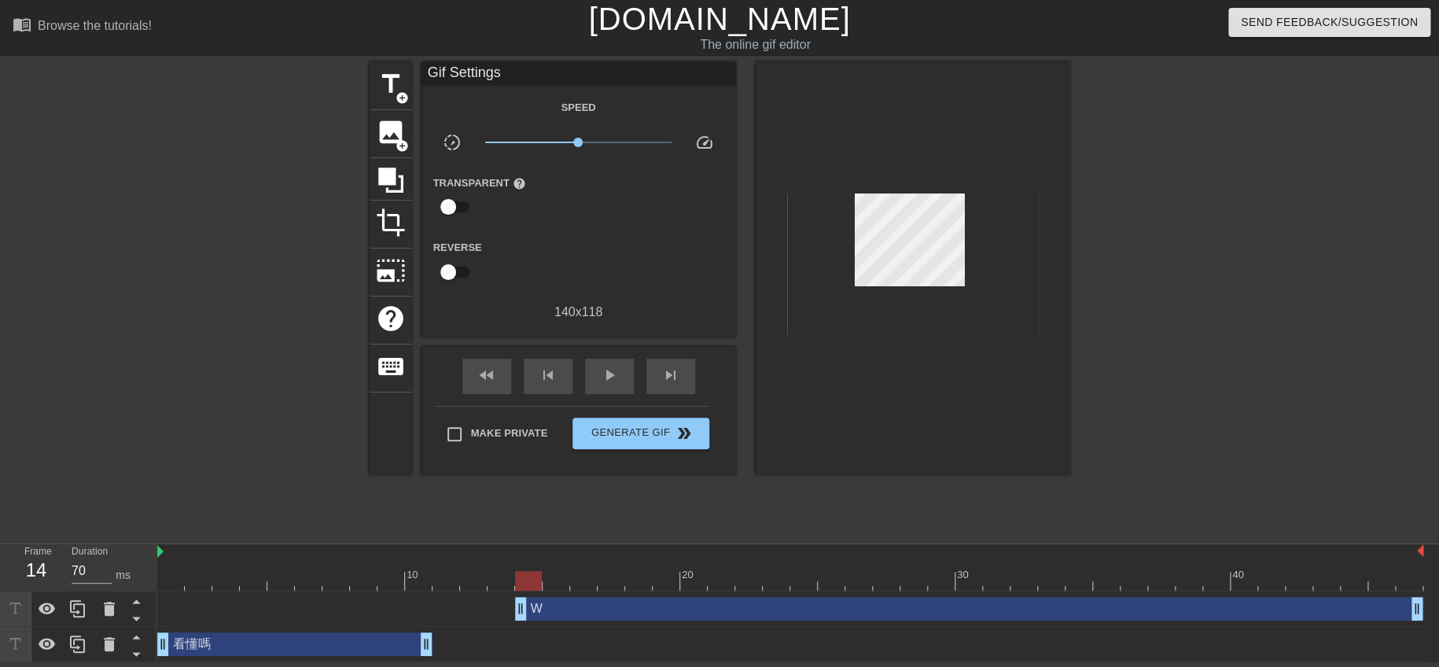
drag, startPoint x: 168, startPoint y: 610, endPoint x: 525, endPoint y: 631, distance: 356.9
click at [525, 631] on div "W drag_handle drag_handle 看懂嗎 drag_handle drag_handle" at bounding box center [798, 627] width 1282 height 71
drag, startPoint x: 415, startPoint y: 645, endPoint x: 370, endPoint y: 646, distance: 44.8
click at [500, 645] on div "看懂嗎 drag_handle drag_handle" at bounding box center [377, 644] width 275 height 24
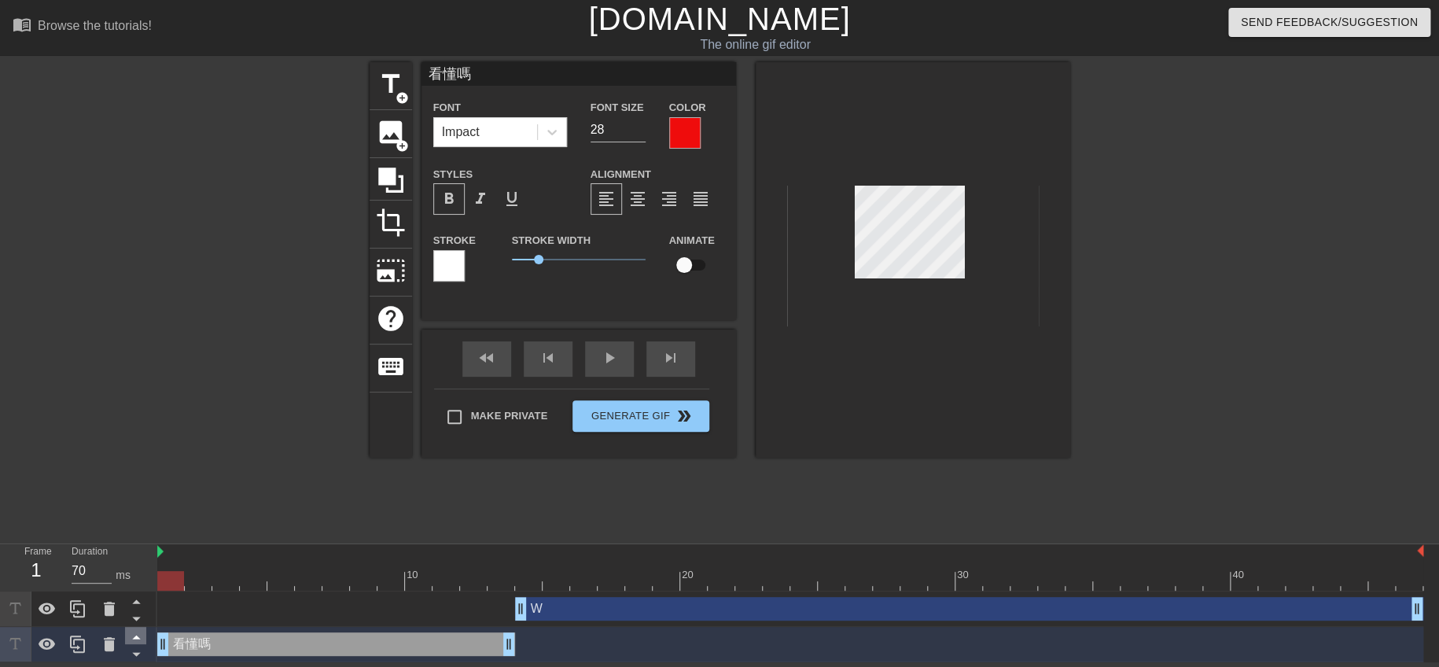
drag, startPoint x: 241, startPoint y: 645, endPoint x: 135, endPoint y: 636, distance: 105.8
click at [135, 636] on div "Frame 1 Duration 70 ms 10 20 30 40 W drag_handle drag_handle 看懂嗎 drag_handle dr…" at bounding box center [719, 603] width 1439 height 118
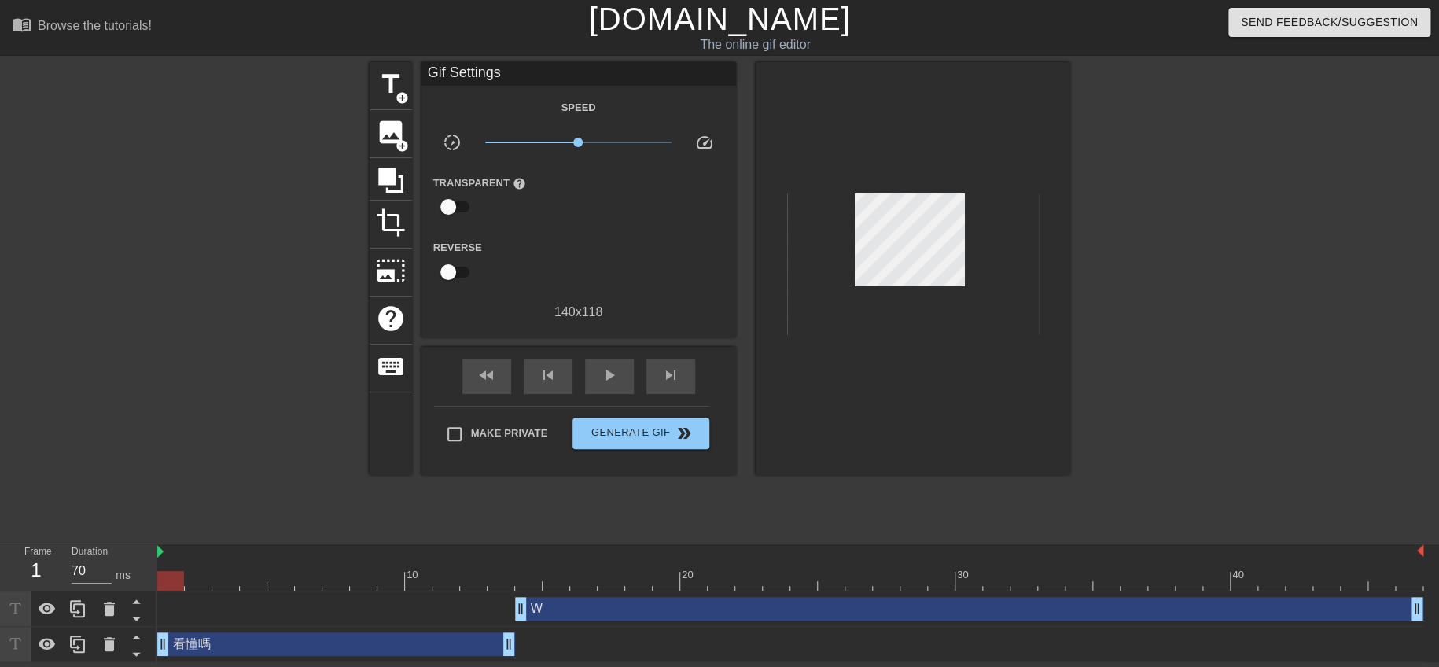
click at [1045, 292] on div at bounding box center [913, 268] width 315 height 413
click at [602, 371] on span "play_arrow" at bounding box center [609, 375] width 19 height 19
click at [1128, 343] on div at bounding box center [1207, 298] width 236 height 472
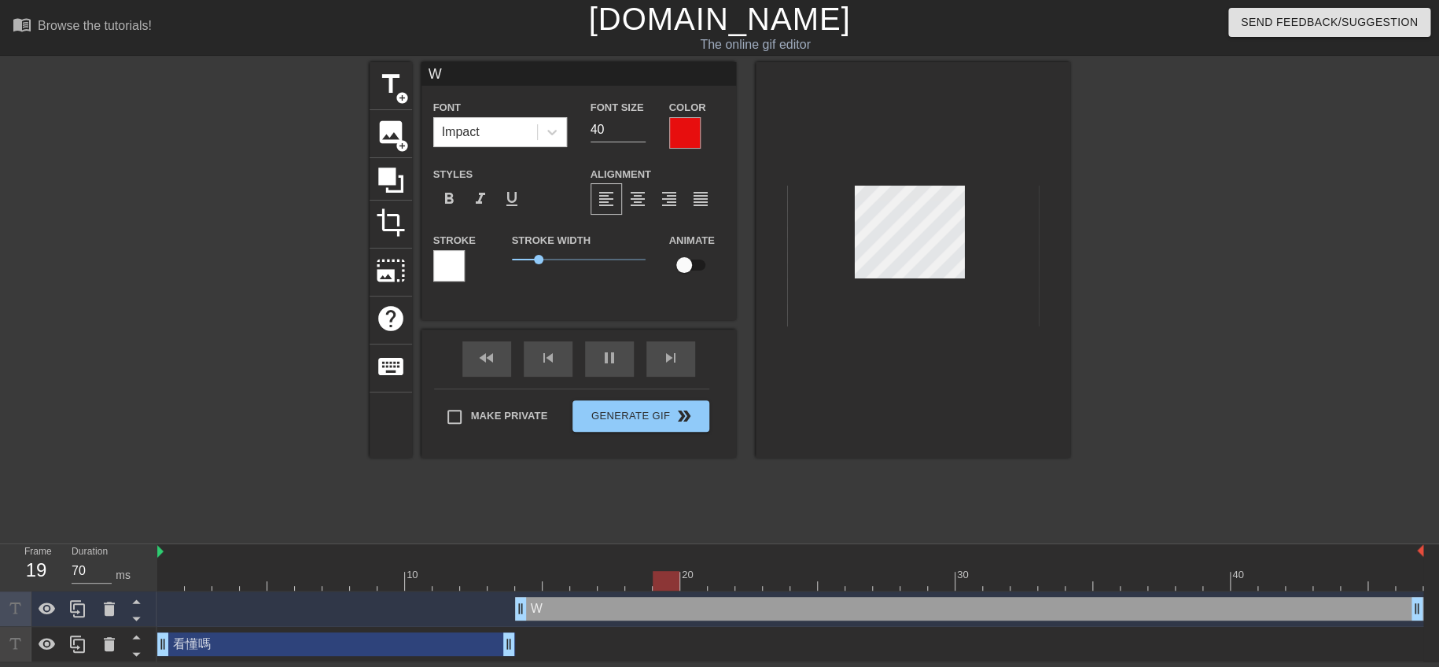
click at [1142, 328] on div at bounding box center [1207, 298] width 236 height 472
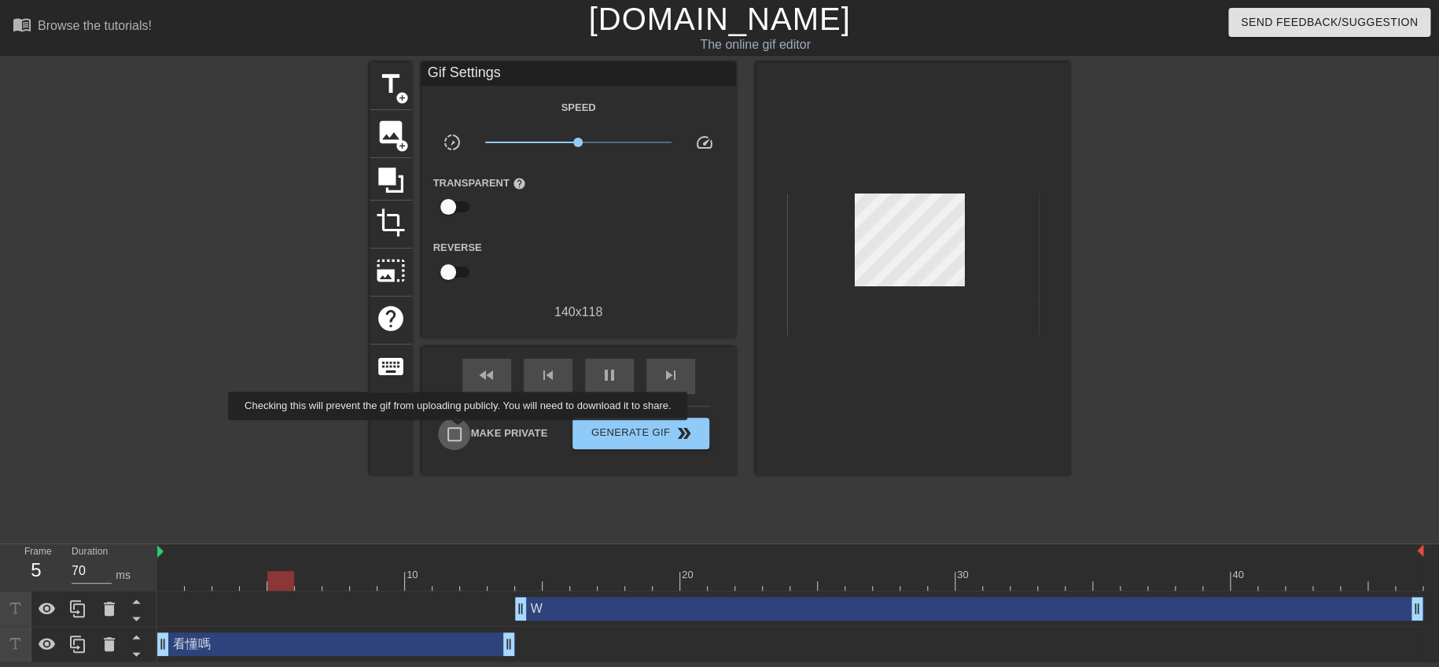
drag, startPoint x: 461, startPoint y: 431, endPoint x: 529, endPoint y: 437, distance: 67.9
click at [461, 431] on input "Make Private" at bounding box center [454, 434] width 33 height 33
checkbox input "true"
click at [611, 432] on span "Generate Gif double_arrow" at bounding box center [640, 433] width 123 height 19
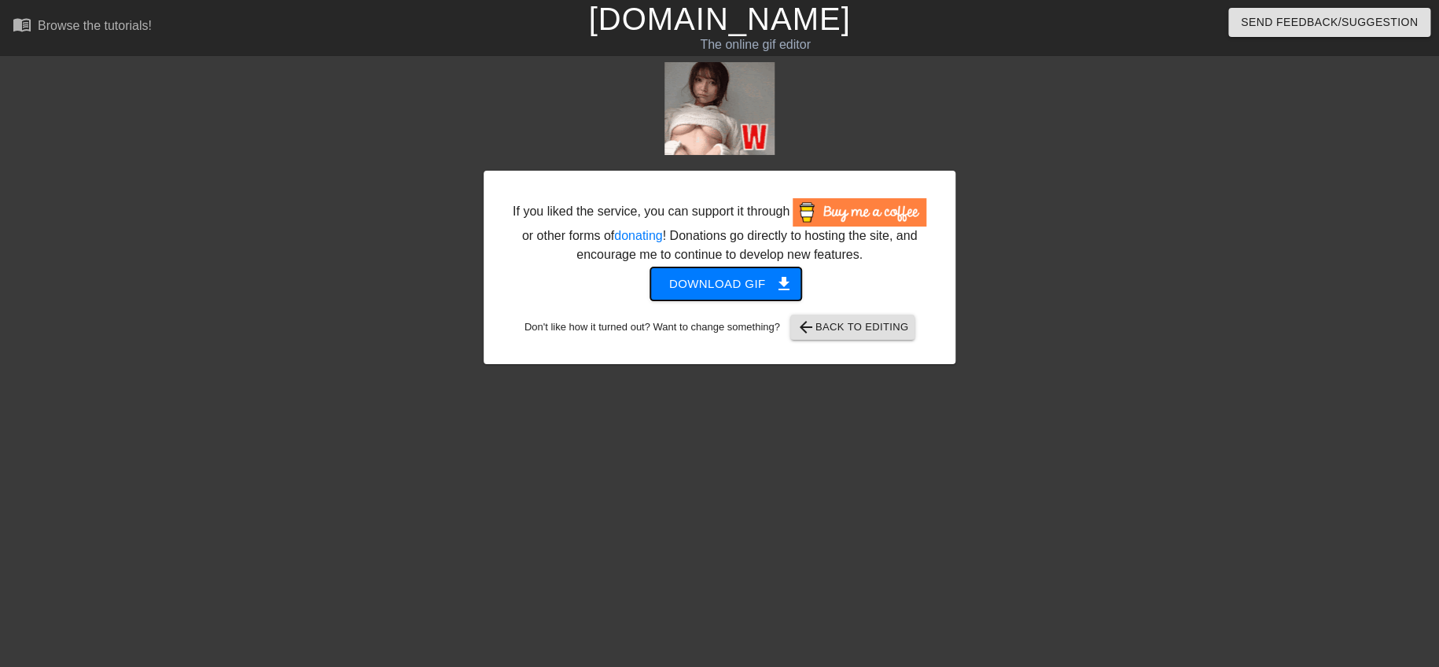
click at [727, 289] on span "Download gif get_app" at bounding box center [726, 284] width 114 height 20
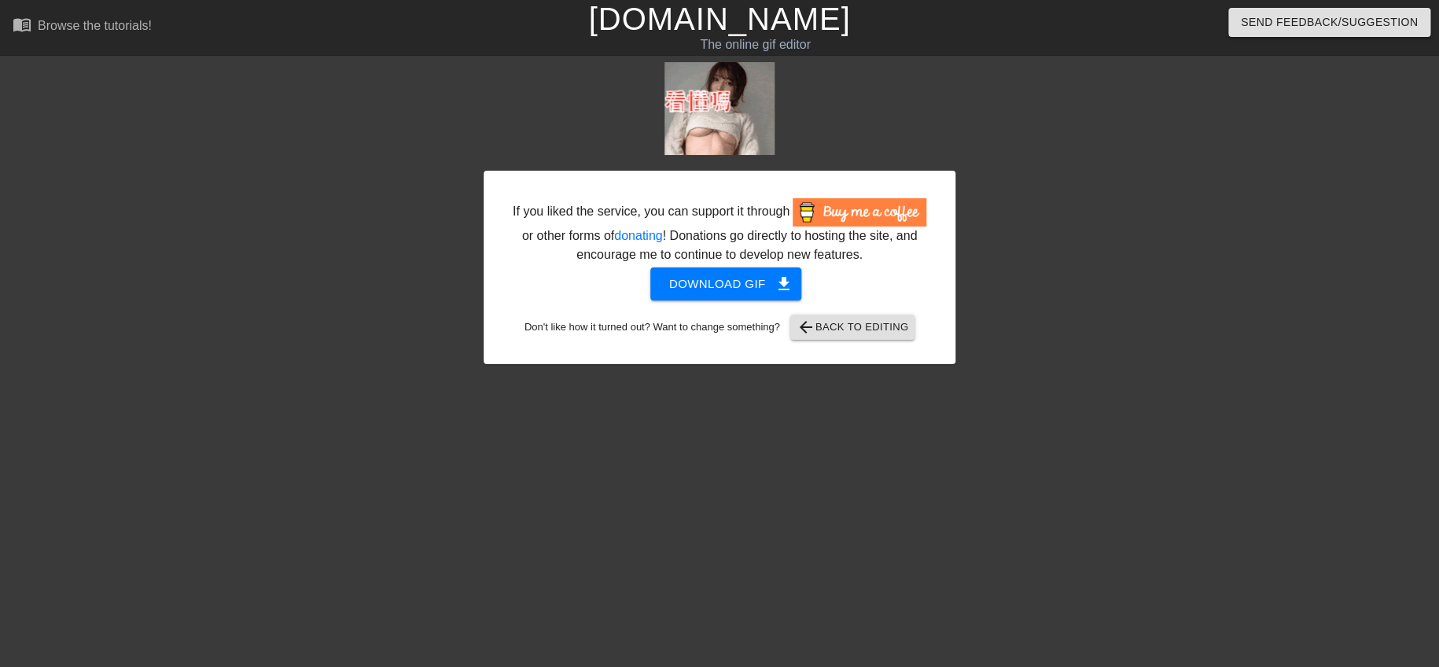
click at [1082, 370] on div at bounding box center [1093, 298] width 236 height 472
